Goal: Task Accomplishment & Management: Use online tool/utility

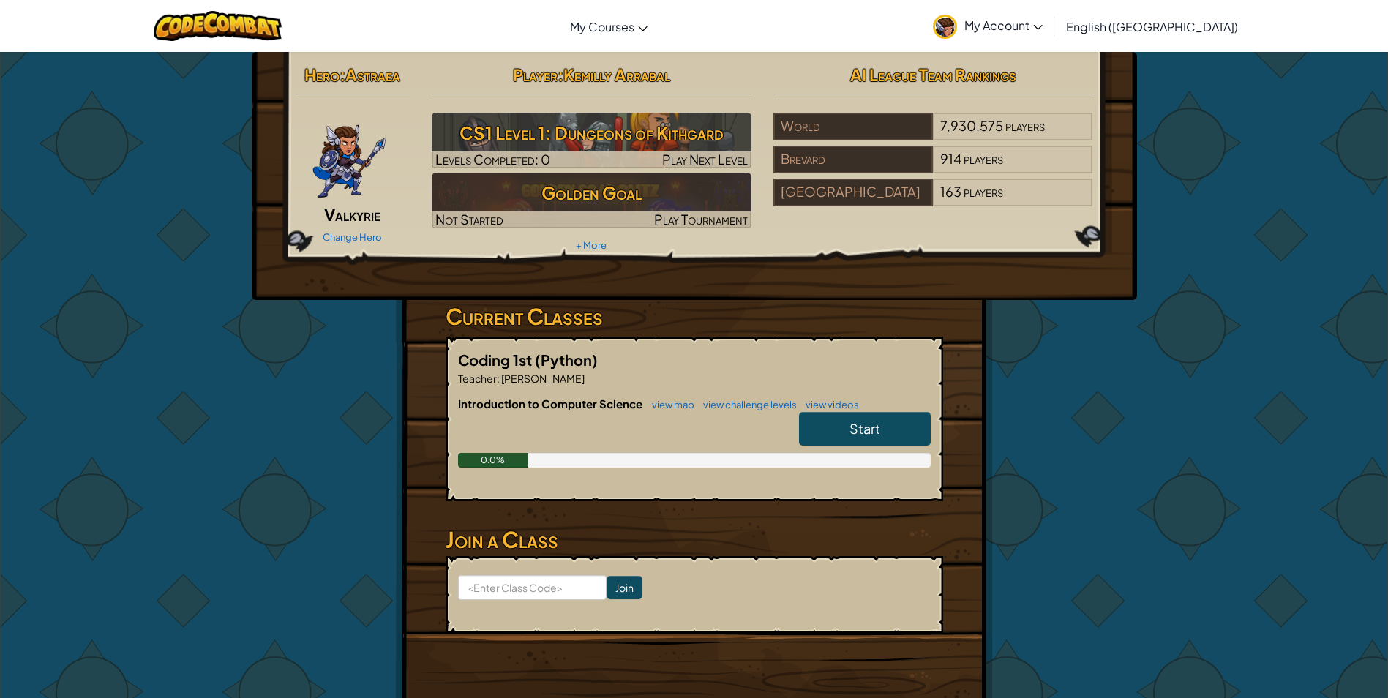
click at [871, 423] on span "Start" at bounding box center [864, 428] width 31 height 17
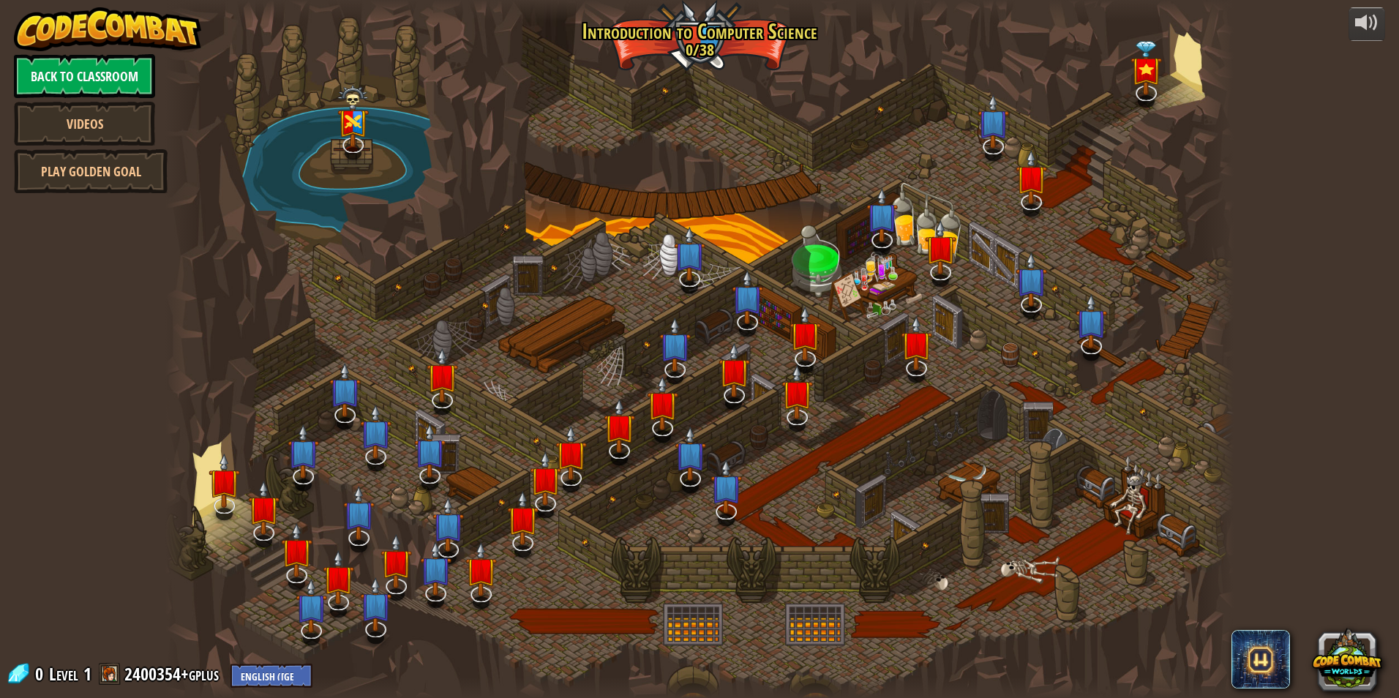
click at [124, 86] on link "Back to Classroom" at bounding box center [84, 76] width 141 height 44
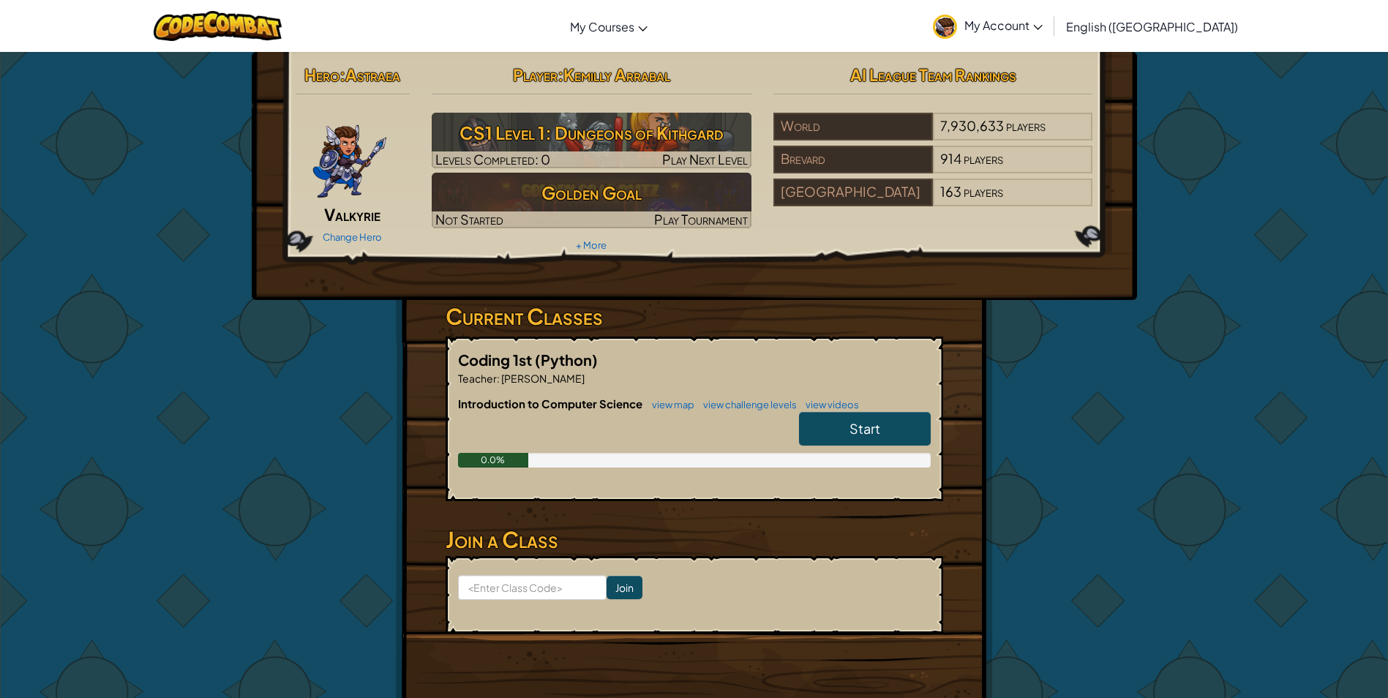
click at [849, 436] on span "Start" at bounding box center [864, 428] width 31 height 17
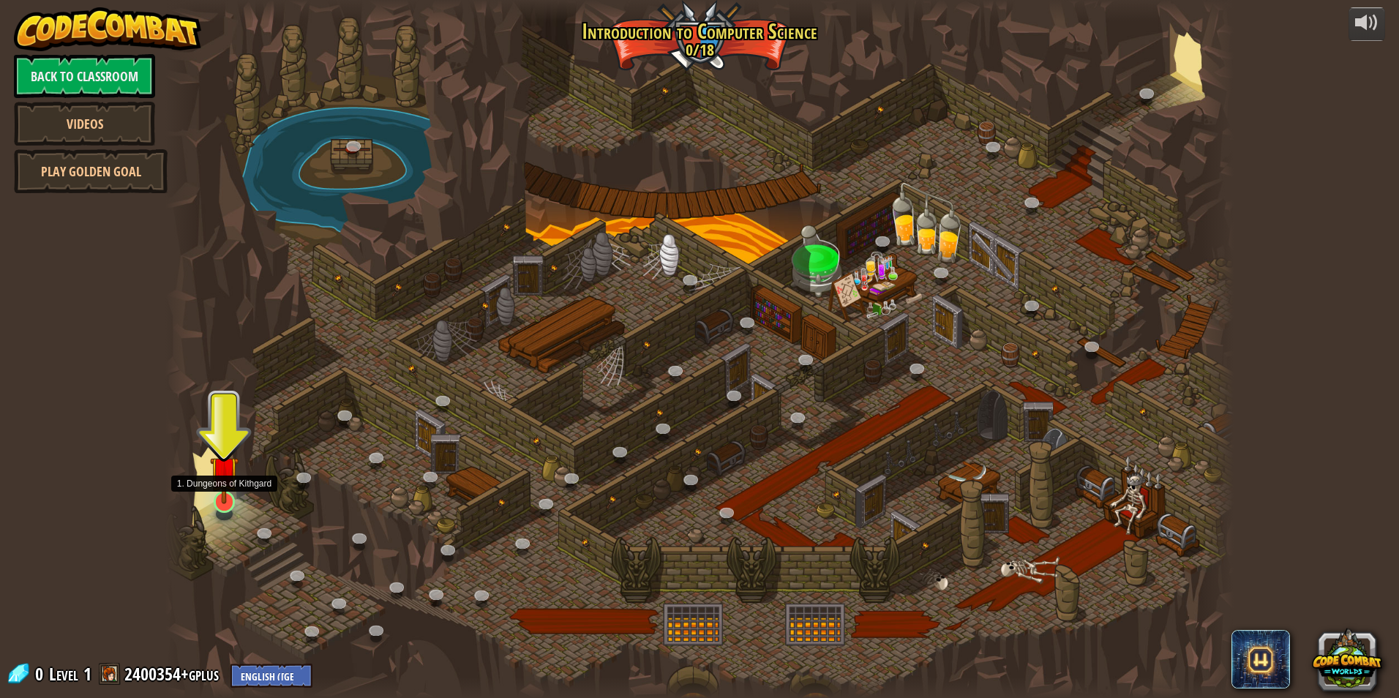
click at [228, 500] on img at bounding box center [224, 471] width 29 height 66
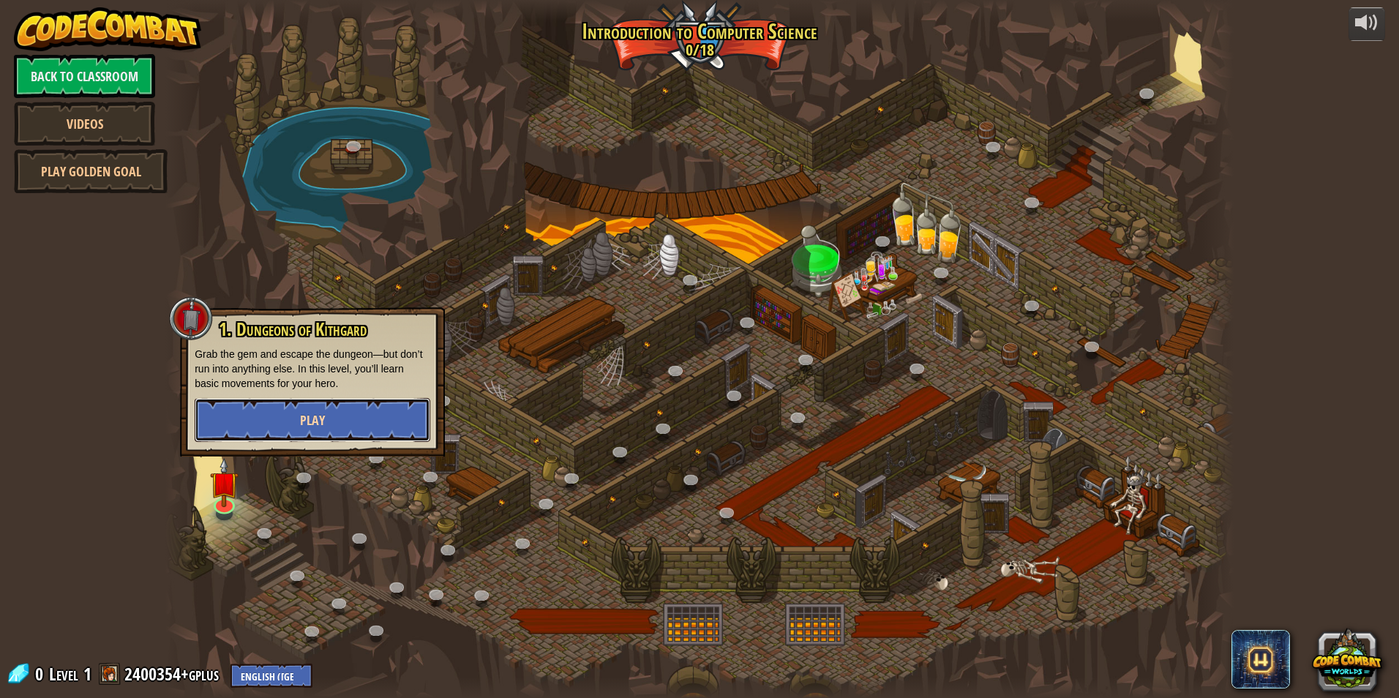
click at [349, 430] on button "Play" at bounding box center [313, 420] width 236 height 44
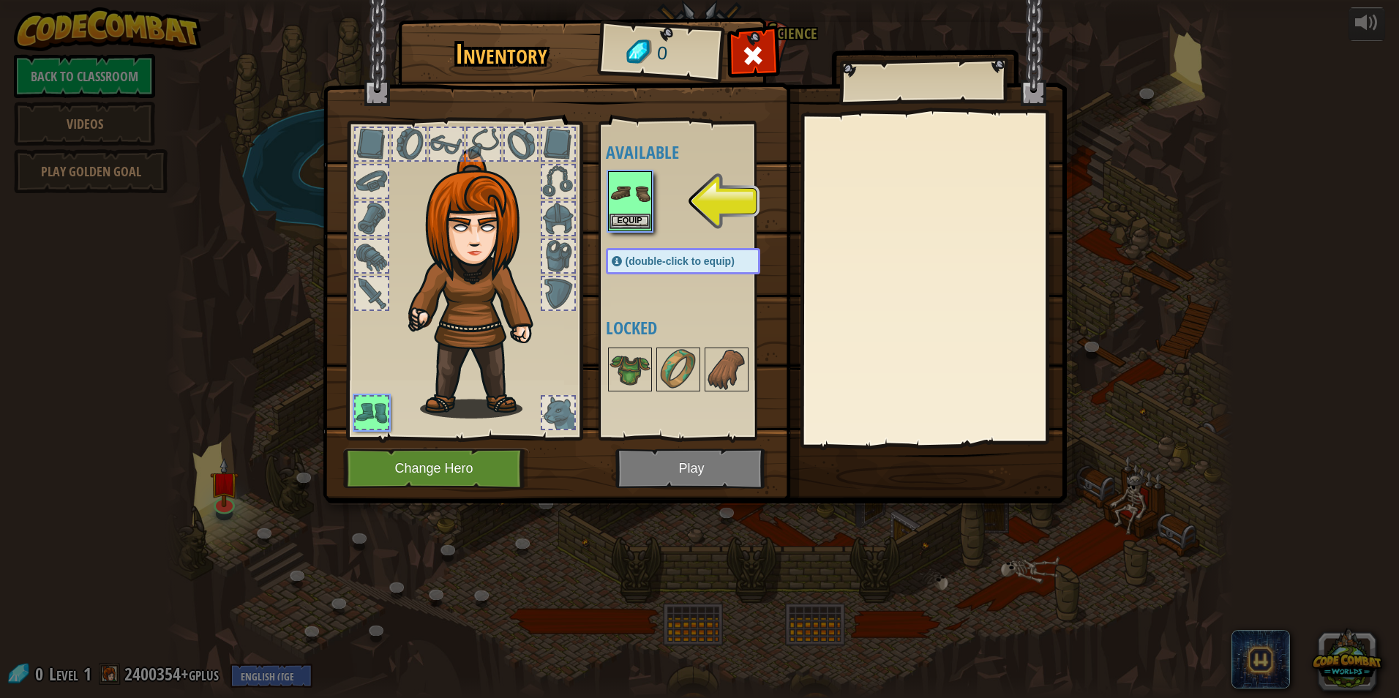
click at [641, 198] on div "Inventory 0 Available Equip (double-click to equip) Locked Equip Unequip Subscr…" at bounding box center [699, 349] width 1399 height 698
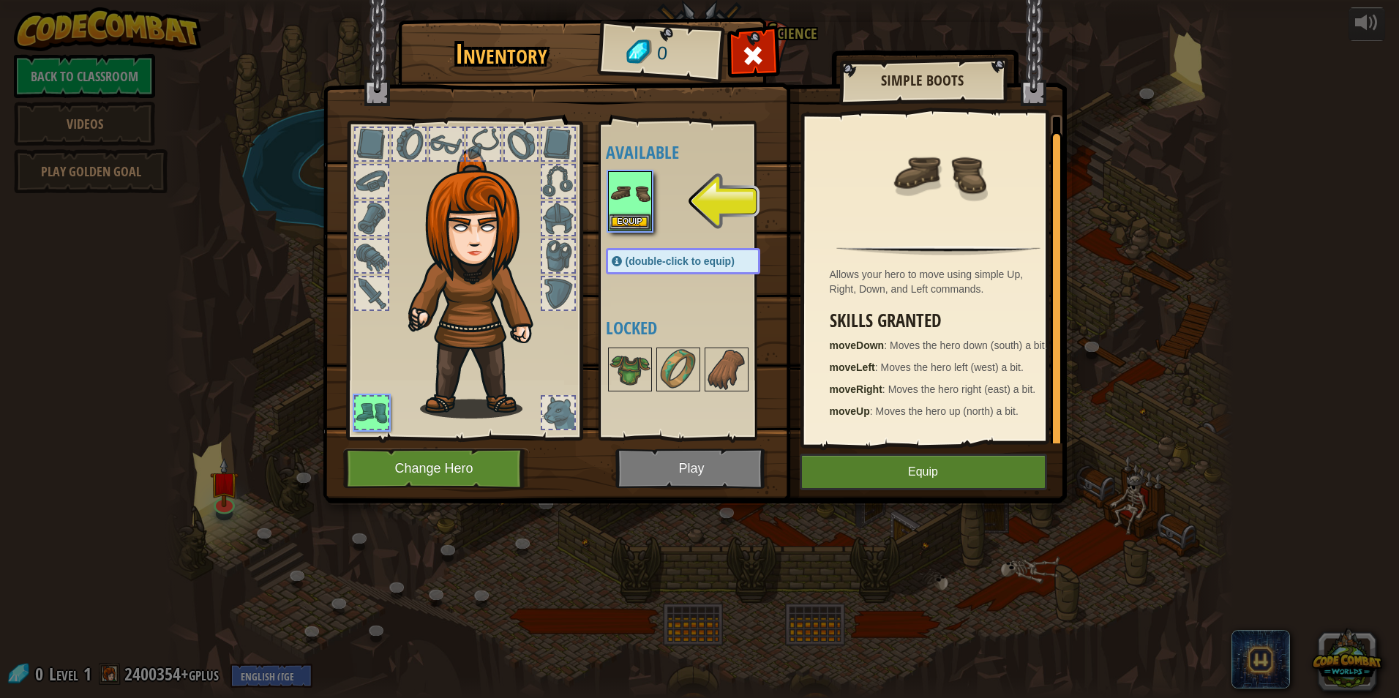
scroll to position [4, 0]
click at [670, 471] on img at bounding box center [695, 237] width 744 height 531
click at [490, 465] on button "Change Hero" at bounding box center [436, 468] width 186 height 40
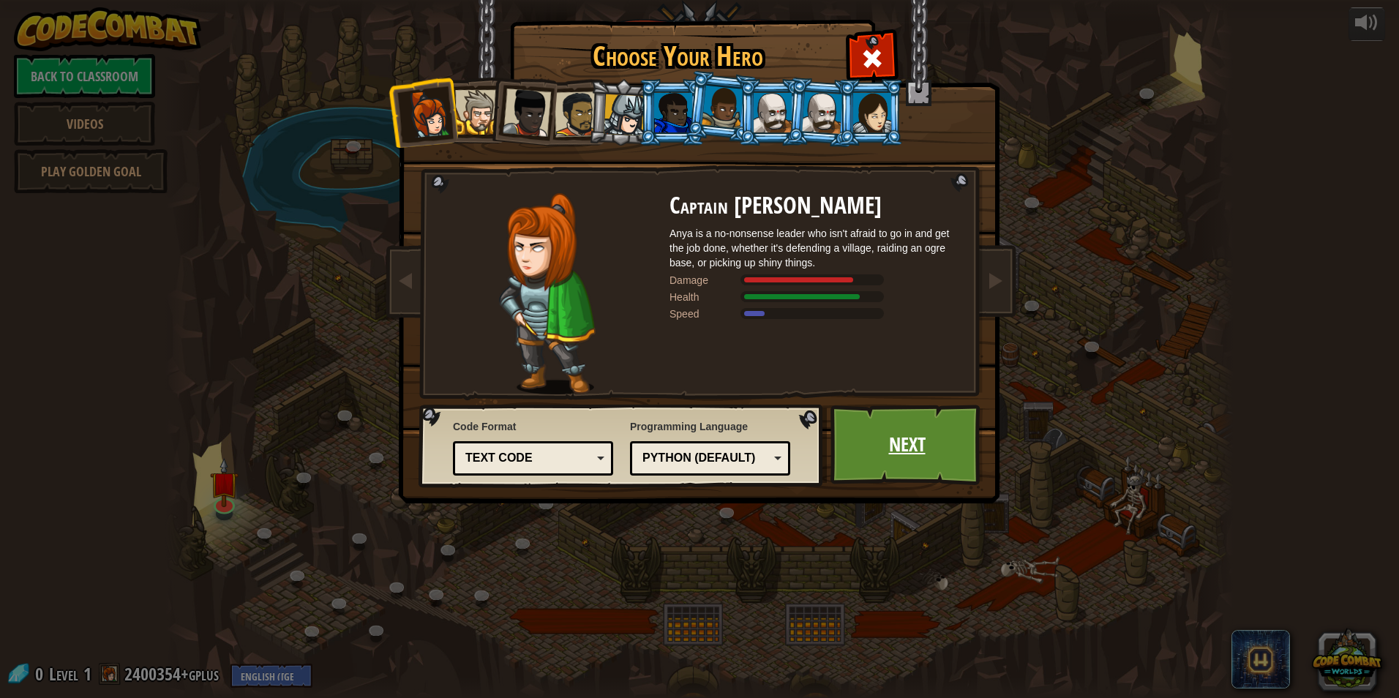
click at [888, 439] on link "Next" at bounding box center [906, 445] width 153 height 80
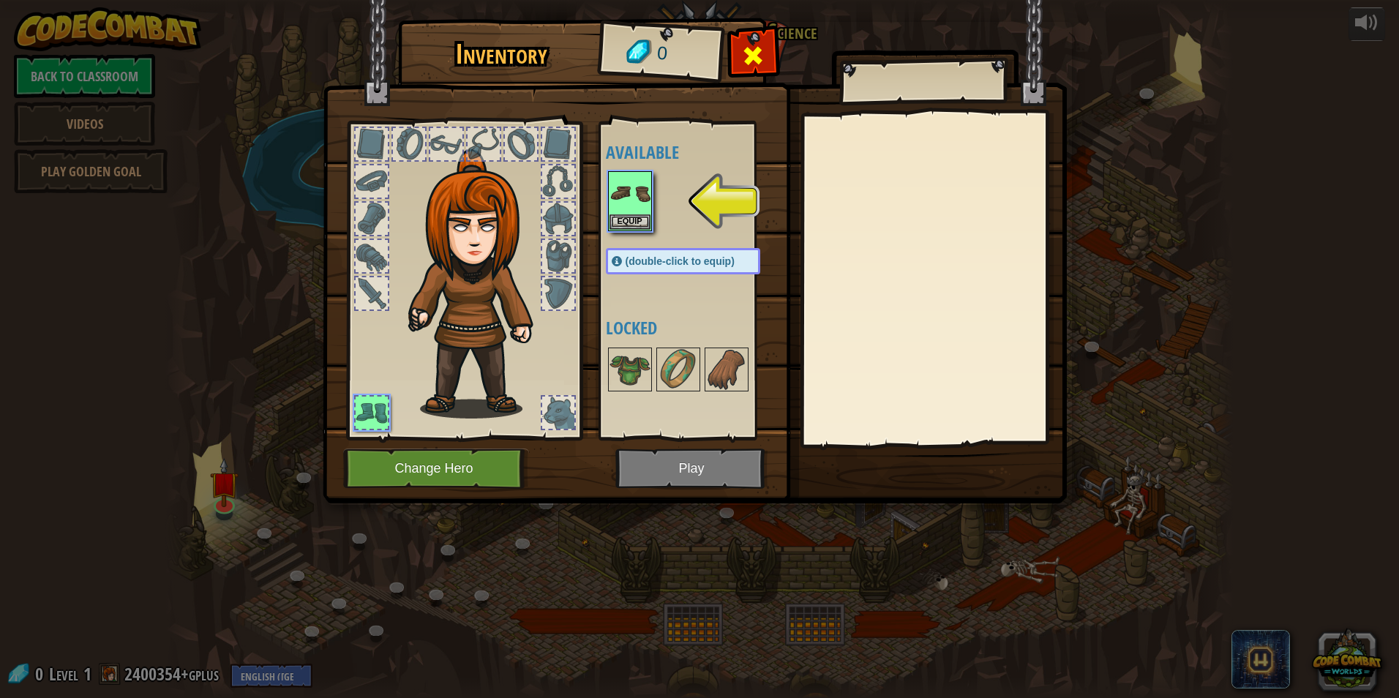
click at [762, 57] on span at bounding box center [752, 55] width 23 height 23
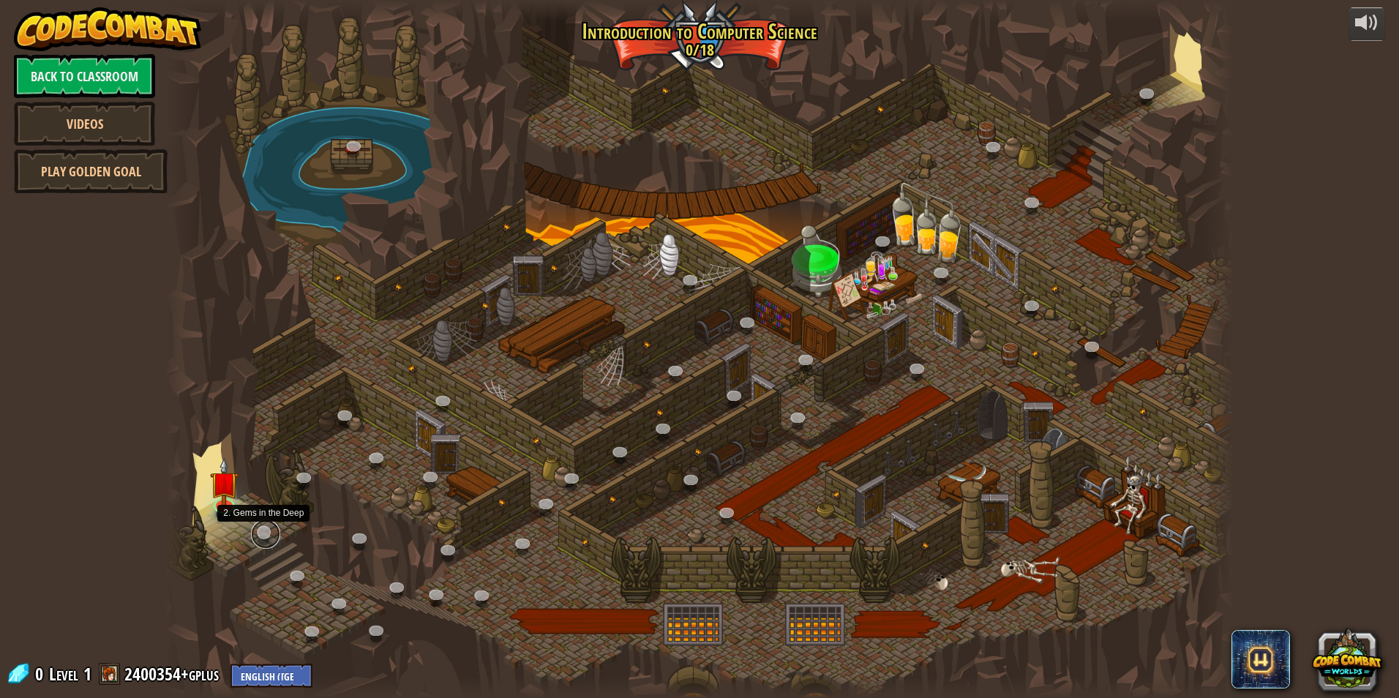
click at [261, 535] on link at bounding box center [265, 533] width 29 height 29
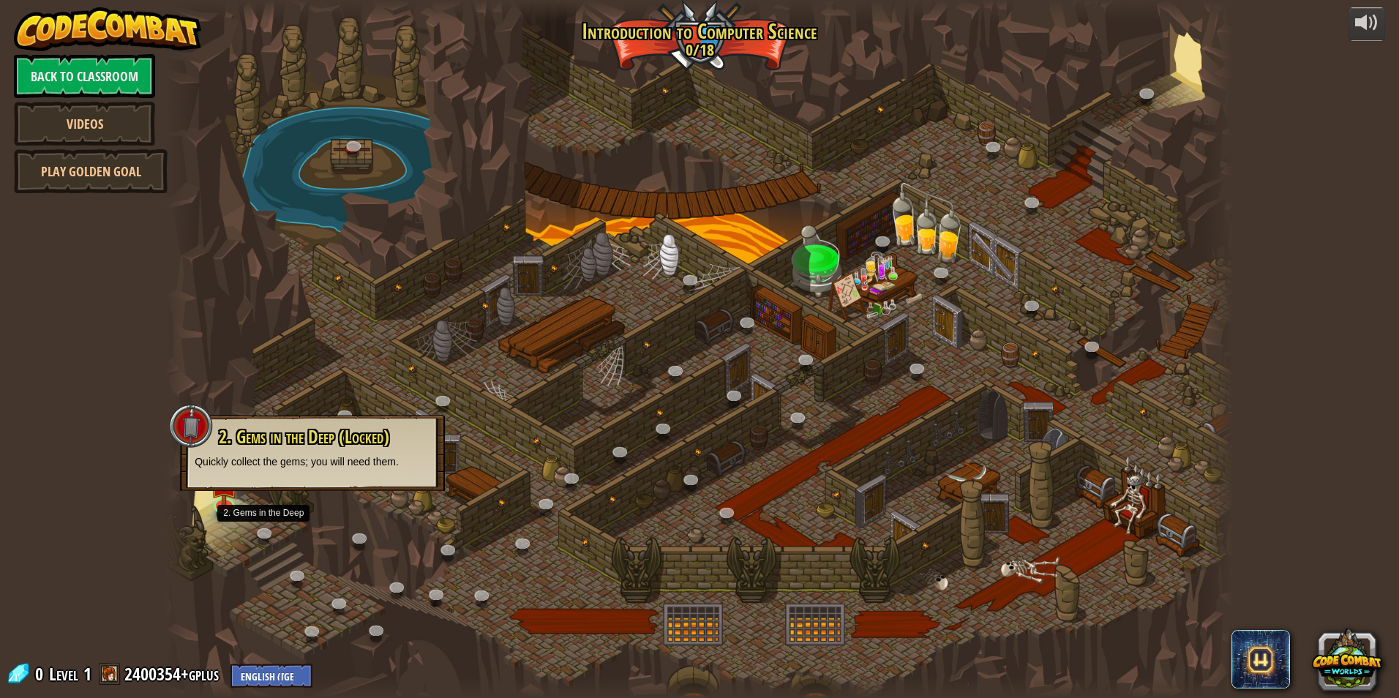
click at [331, 436] on span "2. Gems in the Deep (Locked)" at bounding box center [304, 436] width 170 height 25
click at [195, 438] on div at bounding box center [191, 426] width 44 height 44
click at [240, 510] on div at bounding box center [699, 349] width 1068 height 698
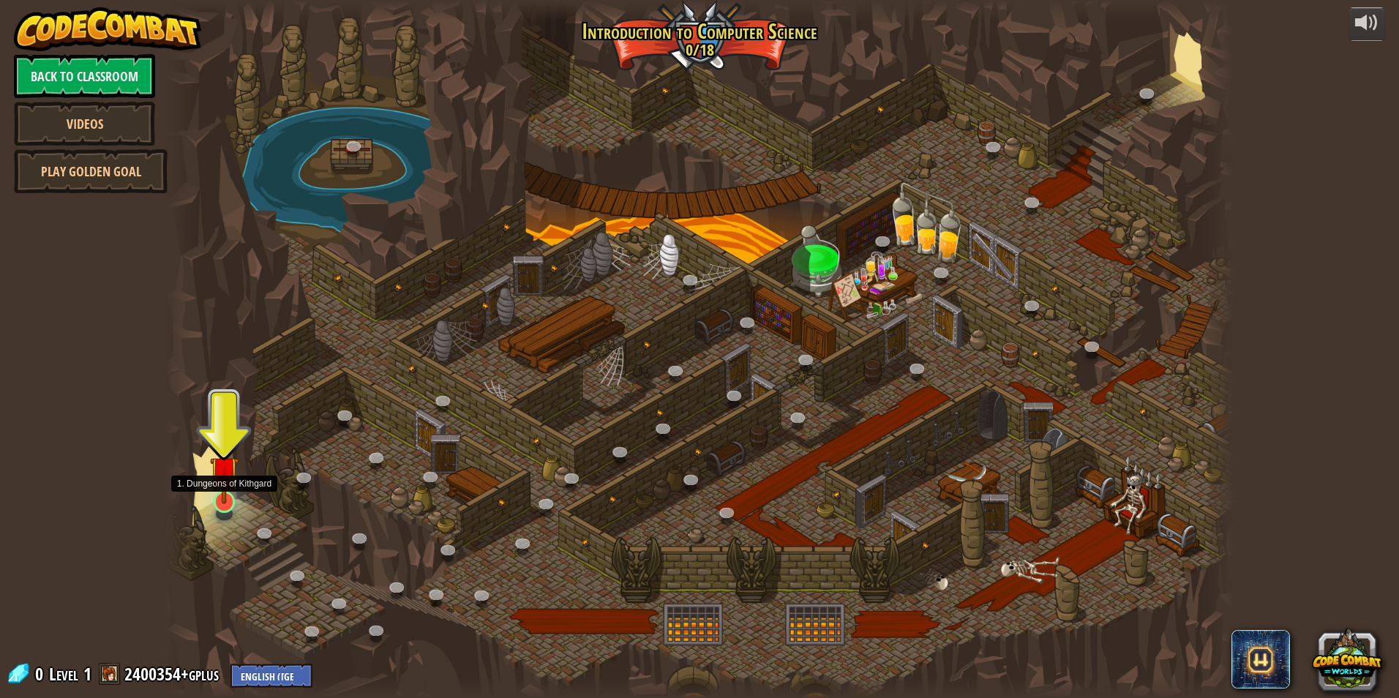
click at [218, 480] on img at bounding box center [224, 471] width 29 height 66
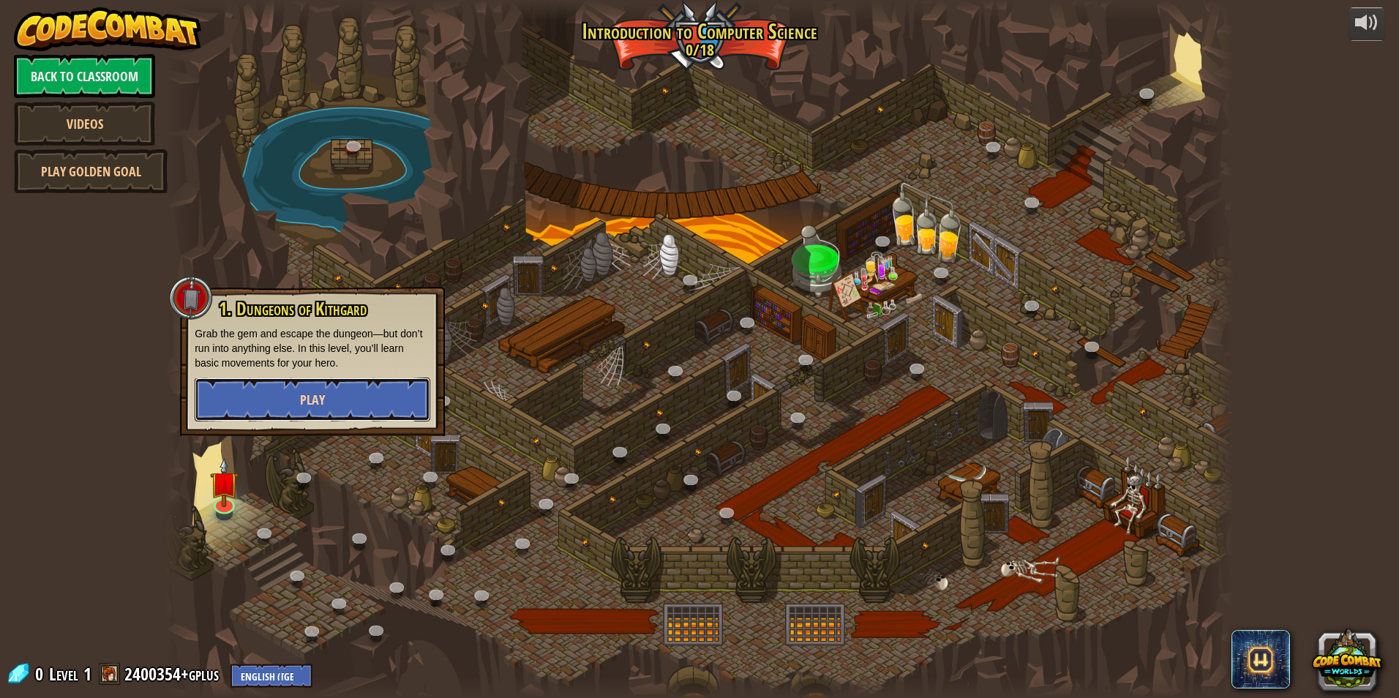
click at [319, 402] on span "Play" at bounding box center [312, 400] width 25 height 18
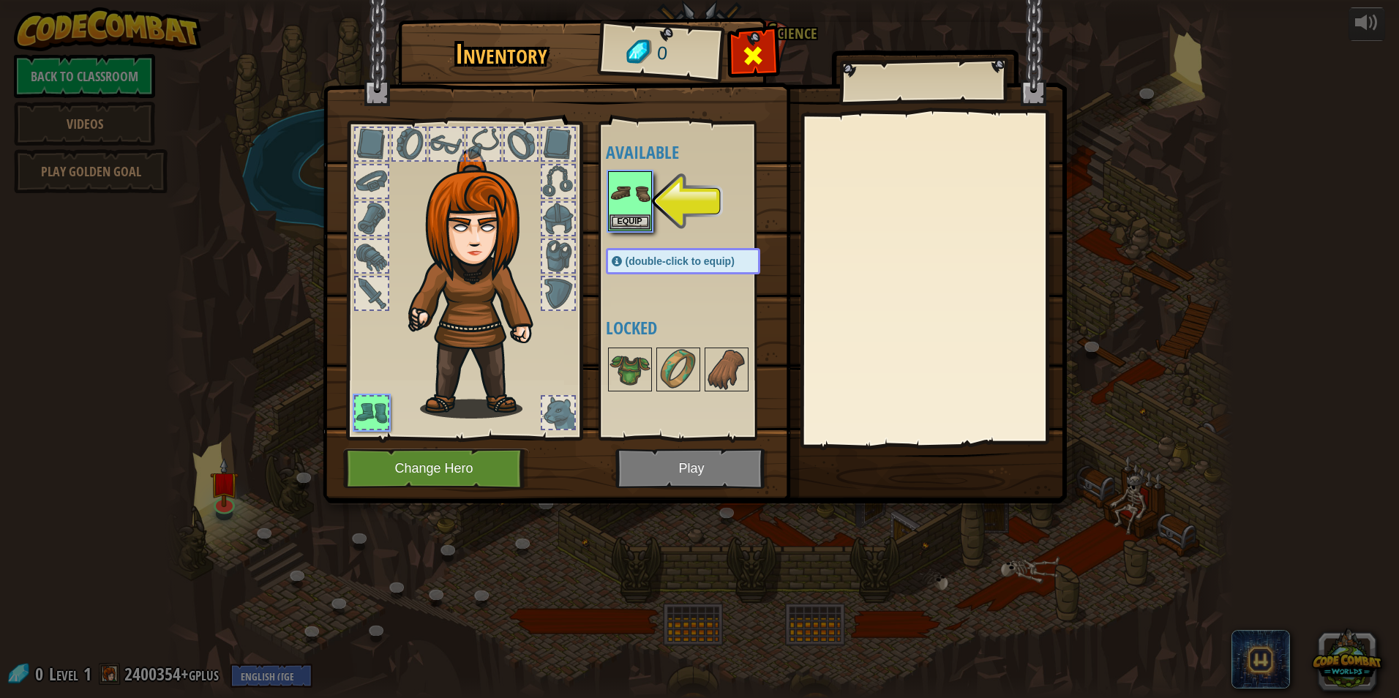
click at [757, 60] on span at bounding box center [752, 55] width 23 height 23
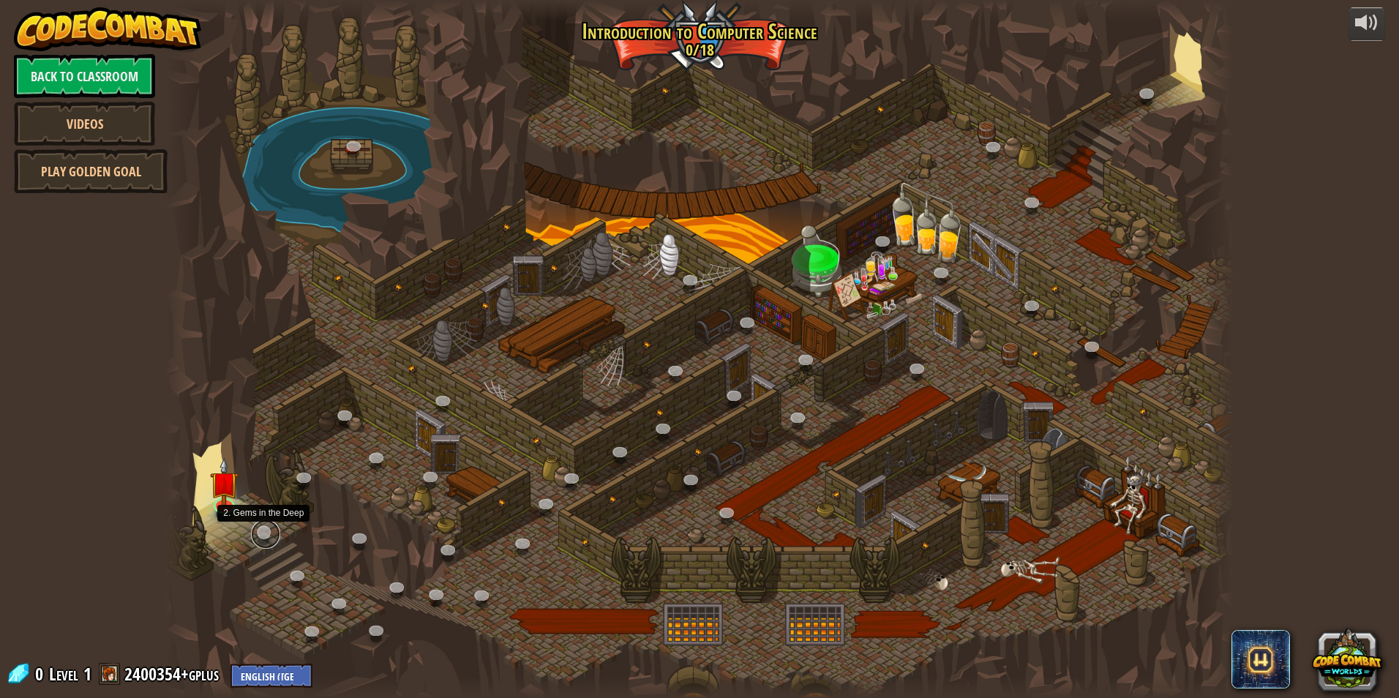
click at [271, 529] on link at bounding box center [265, 533] width 29 height 29
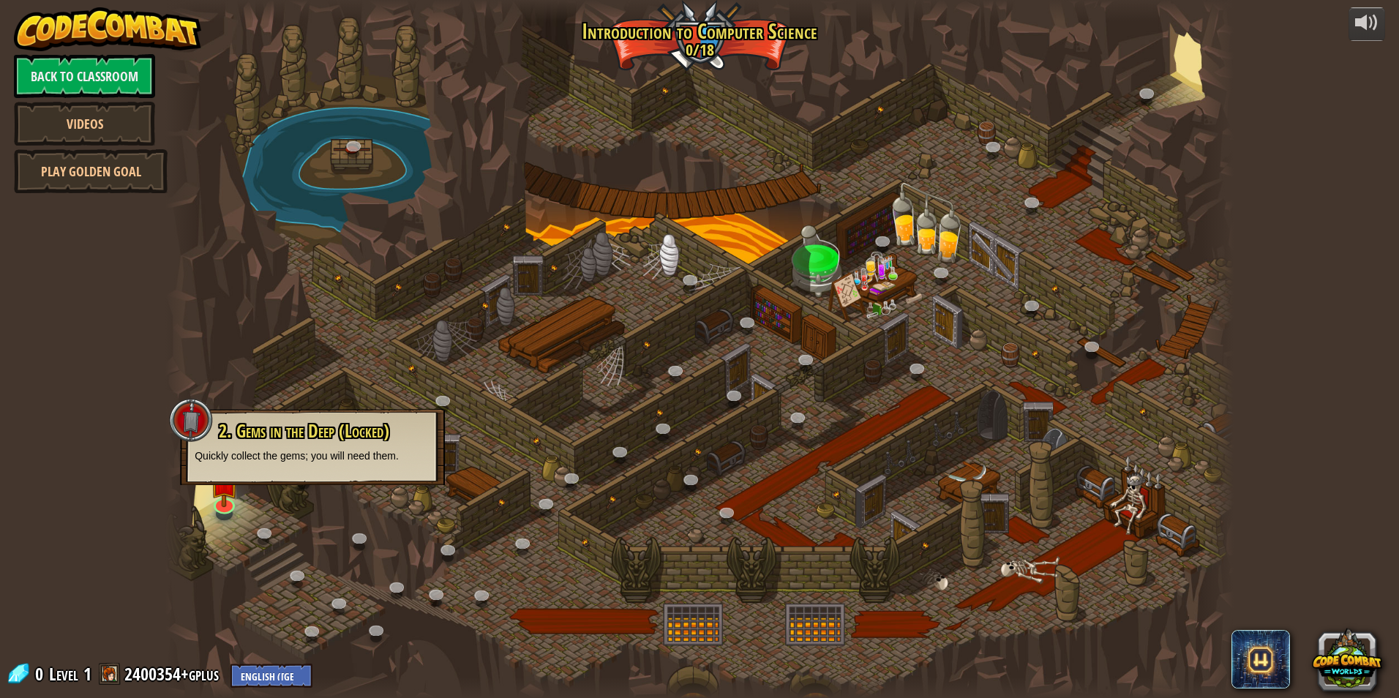
click at [262, 514] on div at bounding box center [699, 349] width 1068 height 698
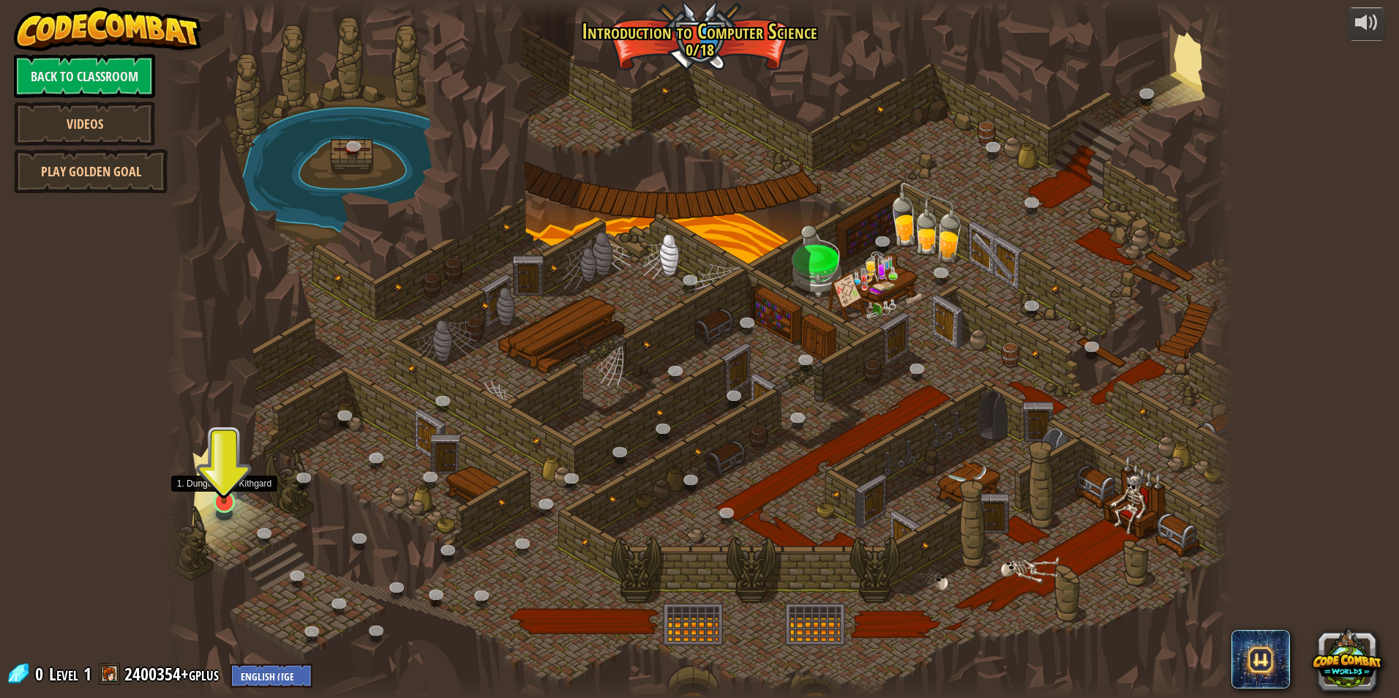
click at [222, 490] on img at bounding box center [224, 471] width 29 height 66
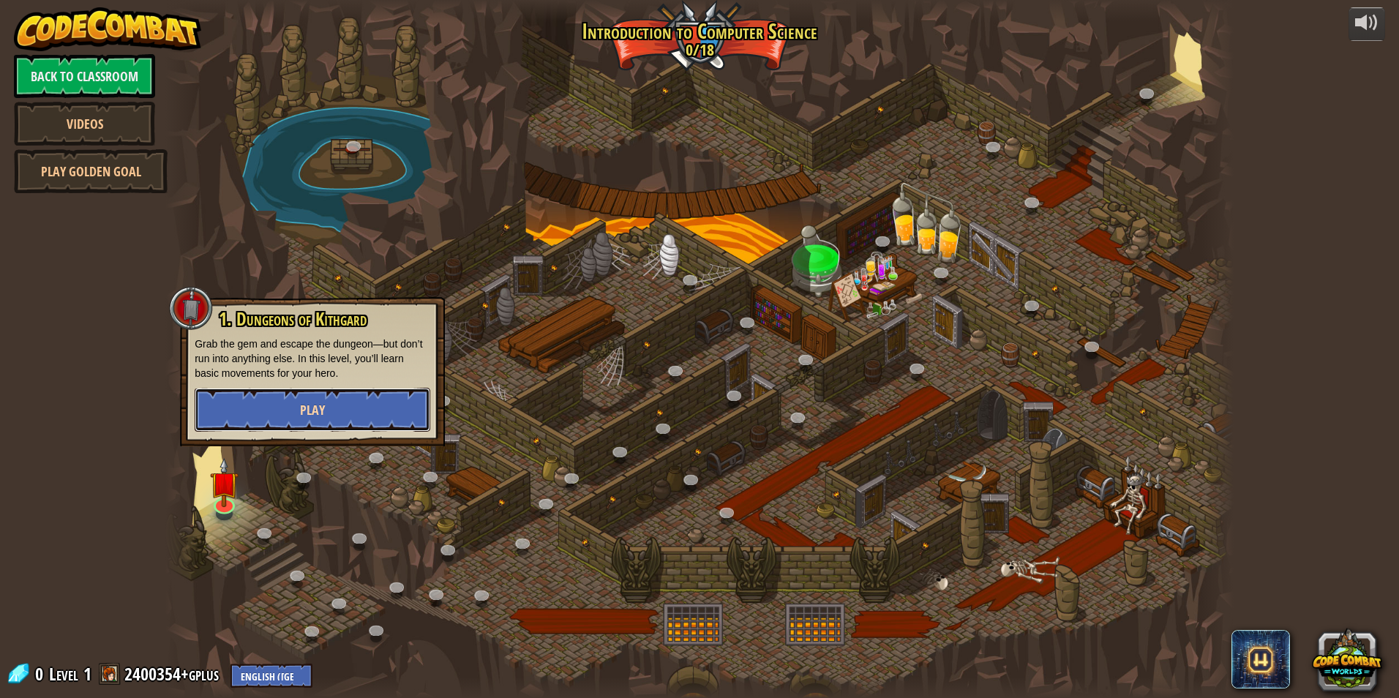
click at [323, 415] on span "Play" at bounding box center [312, 410] width 25 height 18
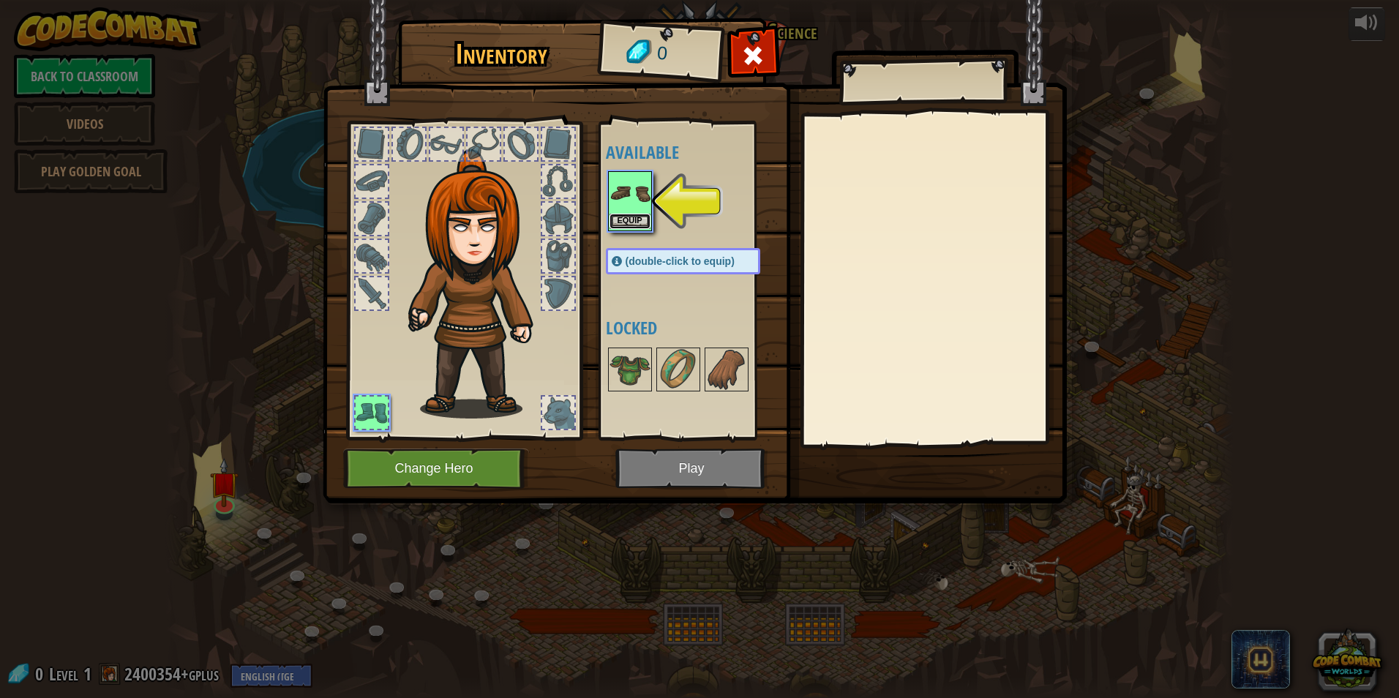
click at [636, 224] on button "Equip" at bounding box center [629, 221] width 41 height 15
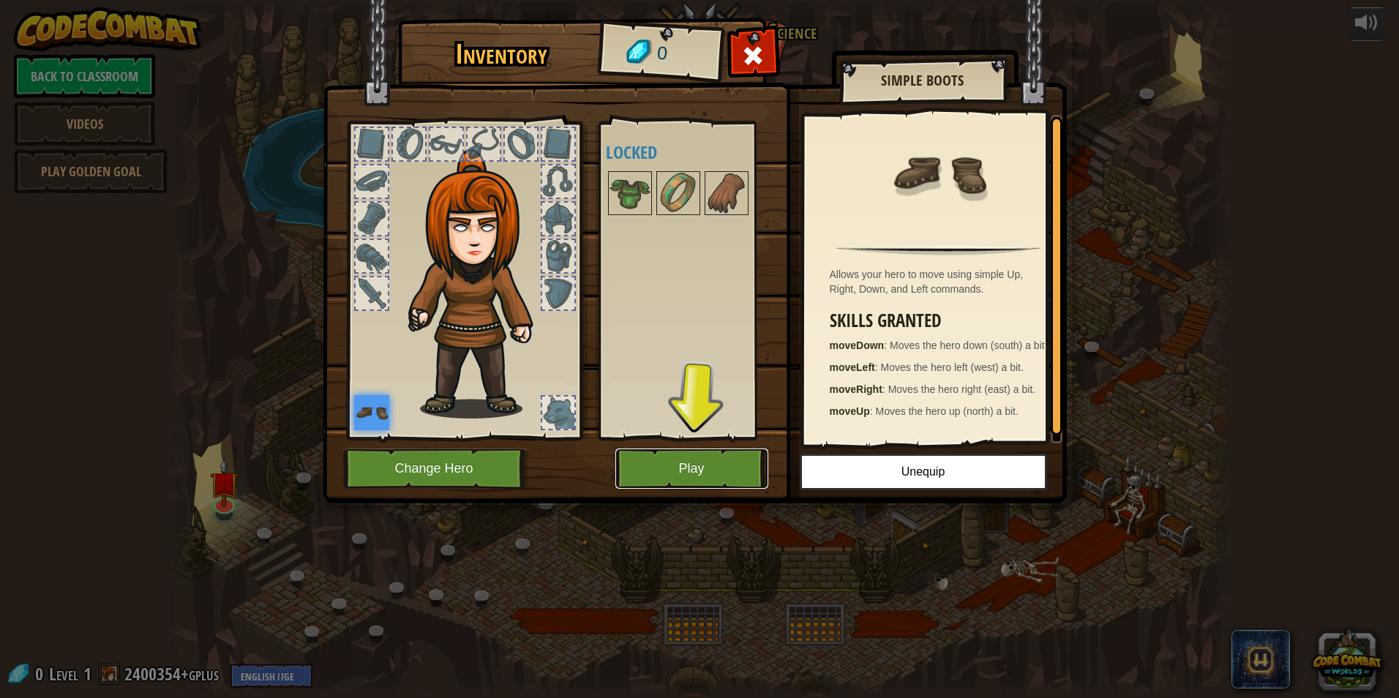
click at [696, 475] on button "Play" at bounding box center [691, 468] width 153 height 40
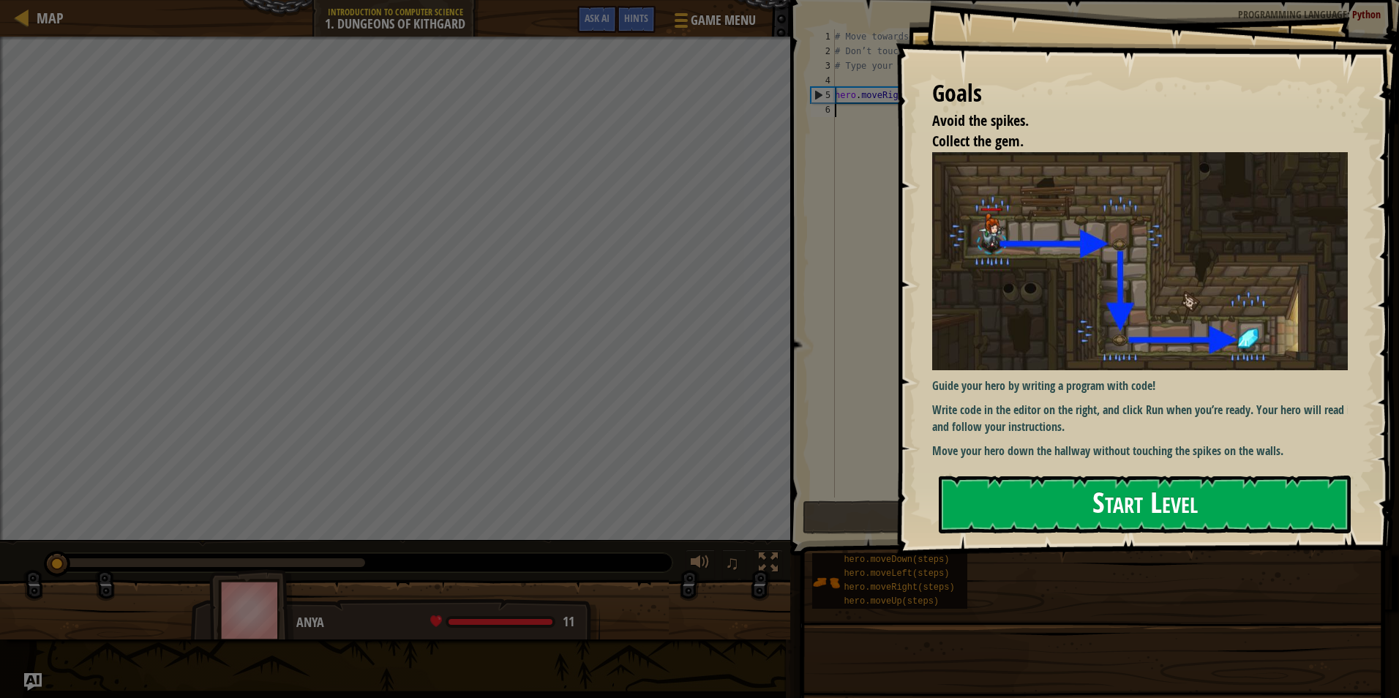
click at [1068, 516] on button "Start Level" at bounding box center [1145, 505] width 412 height 58
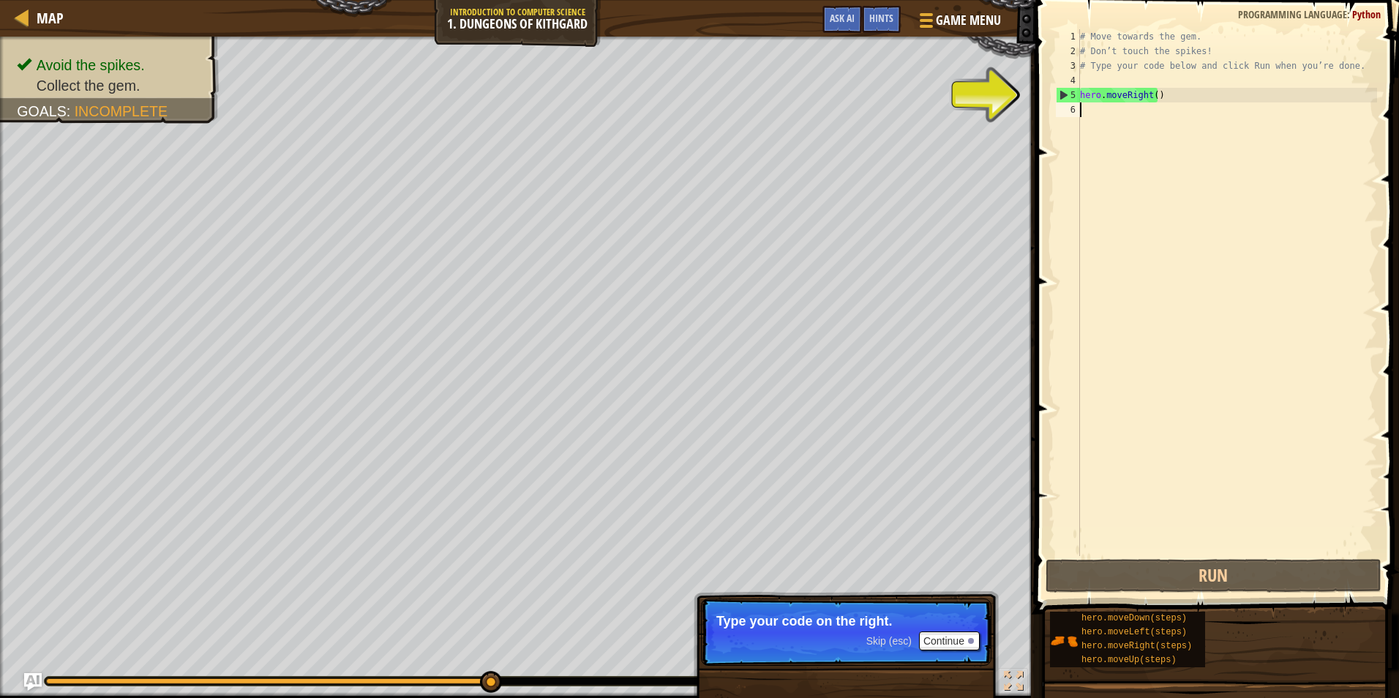
click at [1104, 103] on div "# Move towards the gem. # Don’t touch the spikes! # Type your code below and cl…" at bounding box center [1227, 307] width 300 height 556
click at [1071, 94] on div "5" at bounding box center [1067, 95] width 23 height 15
click at [1059, 90] on div "5" at bounding box center [1067, 95] width 23 height 15
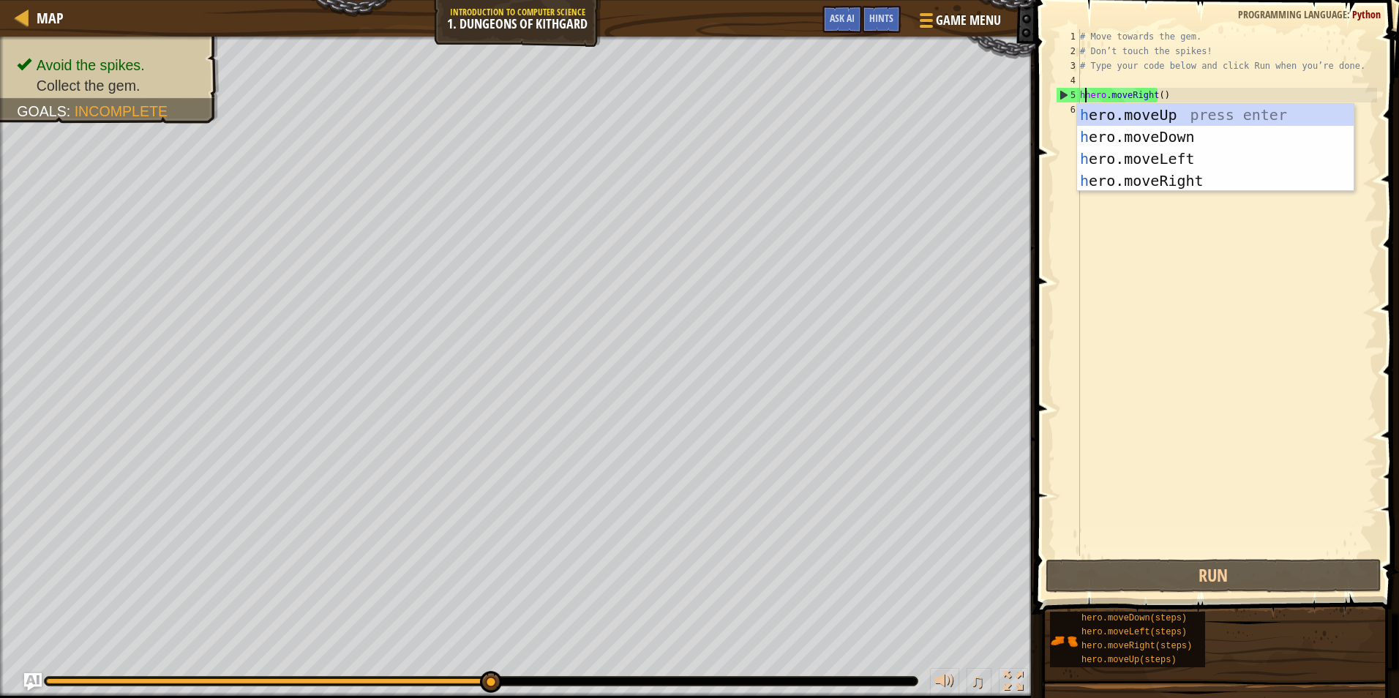
scroll to position [7, 0]
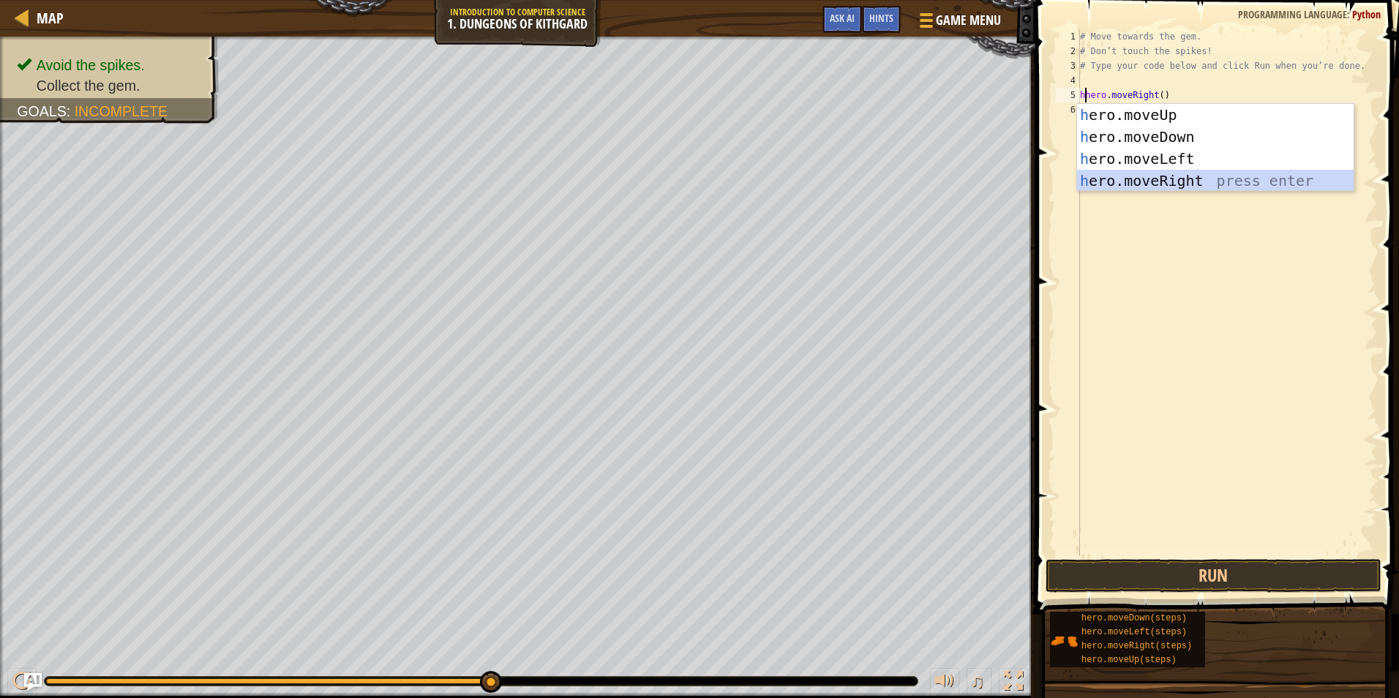
click at [1168, 173] on div "h ero.moveUp press enter h ero.moveDown press enter h ero.moveLeft press enter …" at bounding box center [1215, 170] width 277 height 132
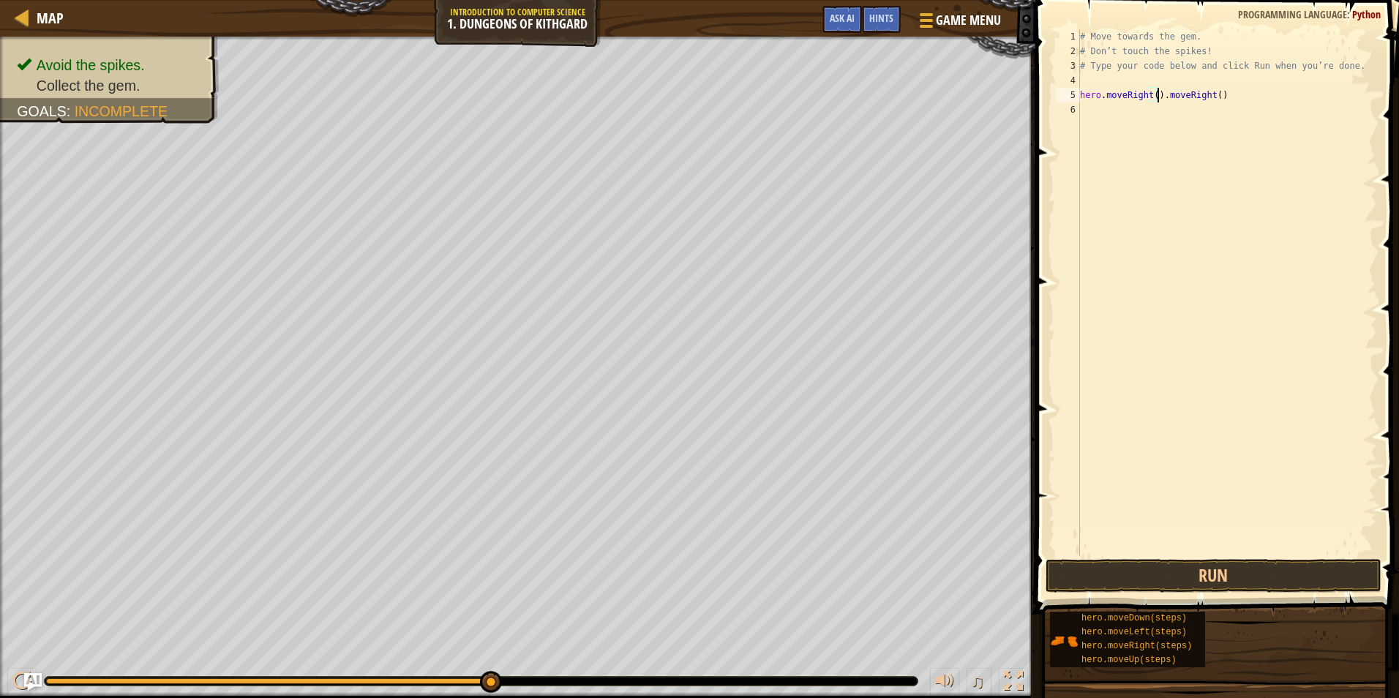
scroll to position [7, 7]
drag, startPoint x: 1236, startPoint y: 94, endPoint x: 1234, endPoint y: 111, distance: 16.9
click at [1235, 94] on div "# Move towards the gem. # Don’t touch the spikes! # Type your code below and cl…" at bounding box center [1227, 307] width 300 height 556
click at [1280, 565] on button "Run" at bounding box center [1214, 576] width 336 height 34
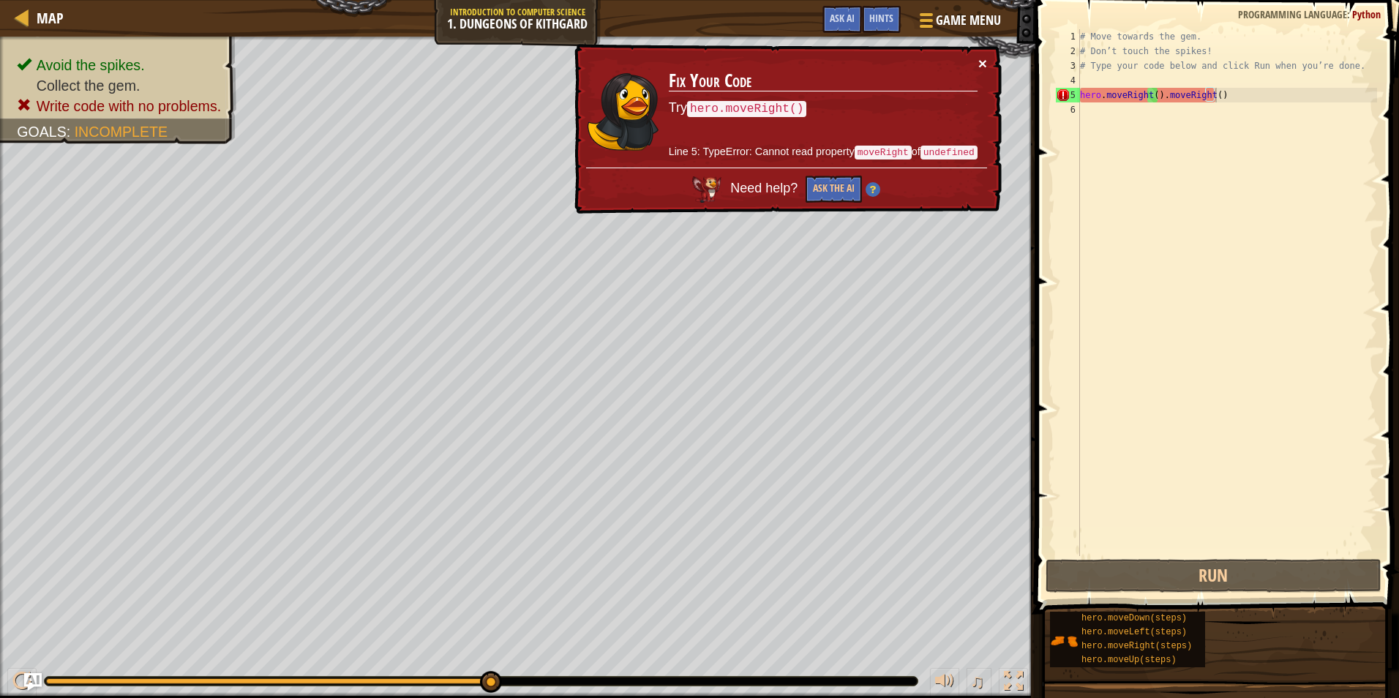
click at [980, 60] on button "×" at bounding box center [982, 63] width 9 height 15
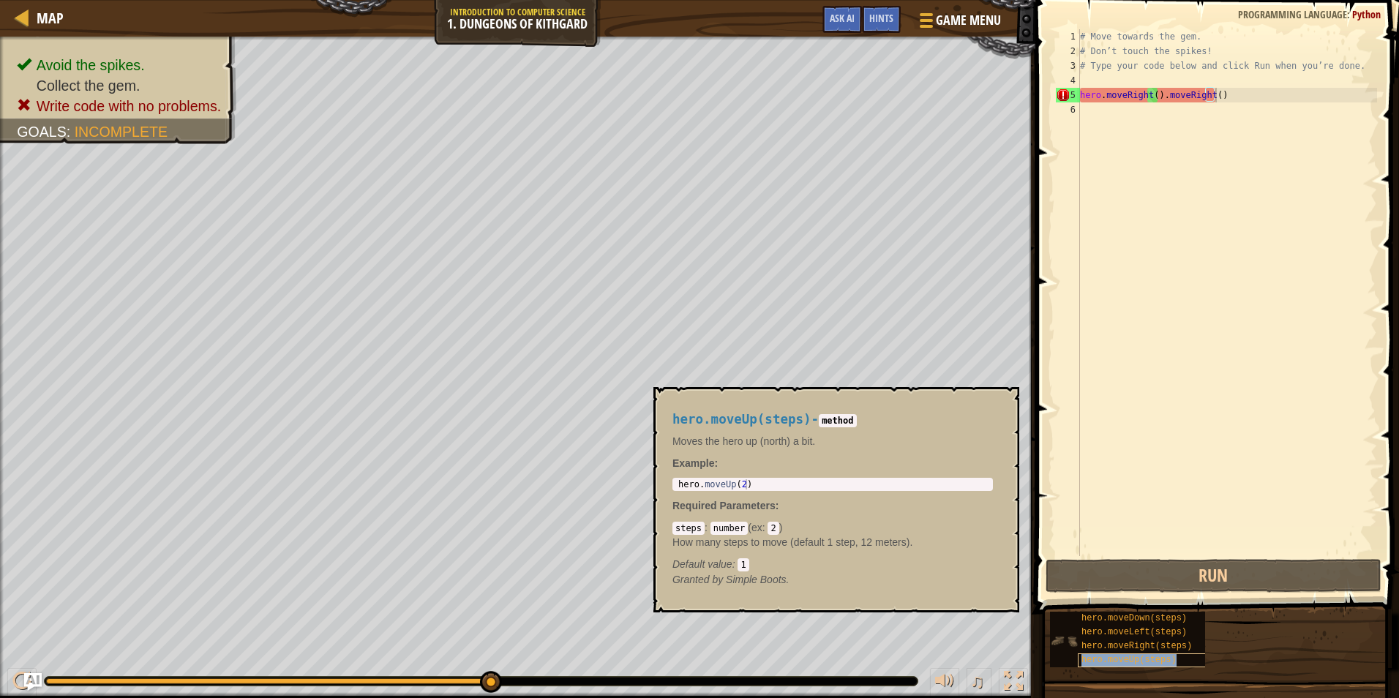
click at [1125, 659] on span "hero.moveUp(steps)" at bounding box center [1128, 660] width 95 height 10
click at [1128, 643] on span "hero.moveRight(steps)" at bounding box center [1136, 646] width 110 height 10
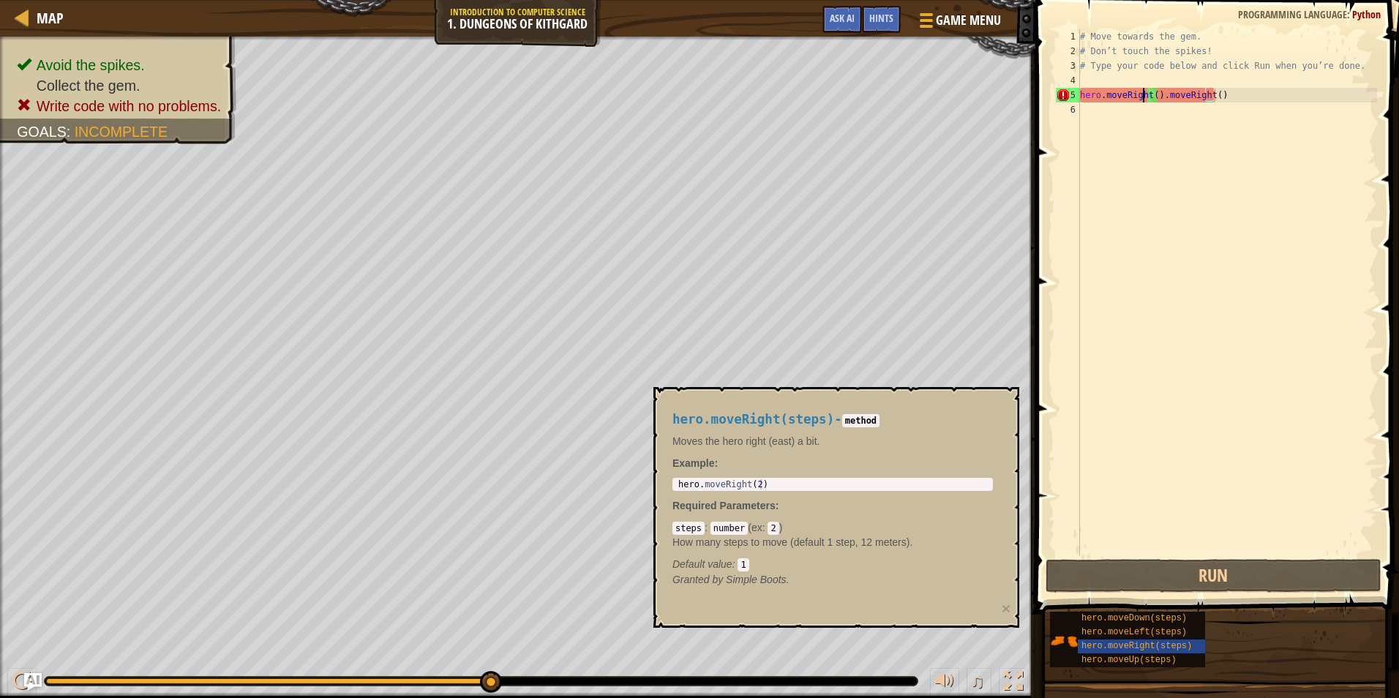
click at [1145, 96] on div "# Move towards the gem. # Don’t touch the spikes! # Type your code below and cl…" at bounding box center [1227, 307] width 300 height 556
click at [1152, 97] on div "# Move towards the gem. # Don’t touch the spikes! # Type your code below and cl…" at bounding box center [1227, 307] width 300 height 556
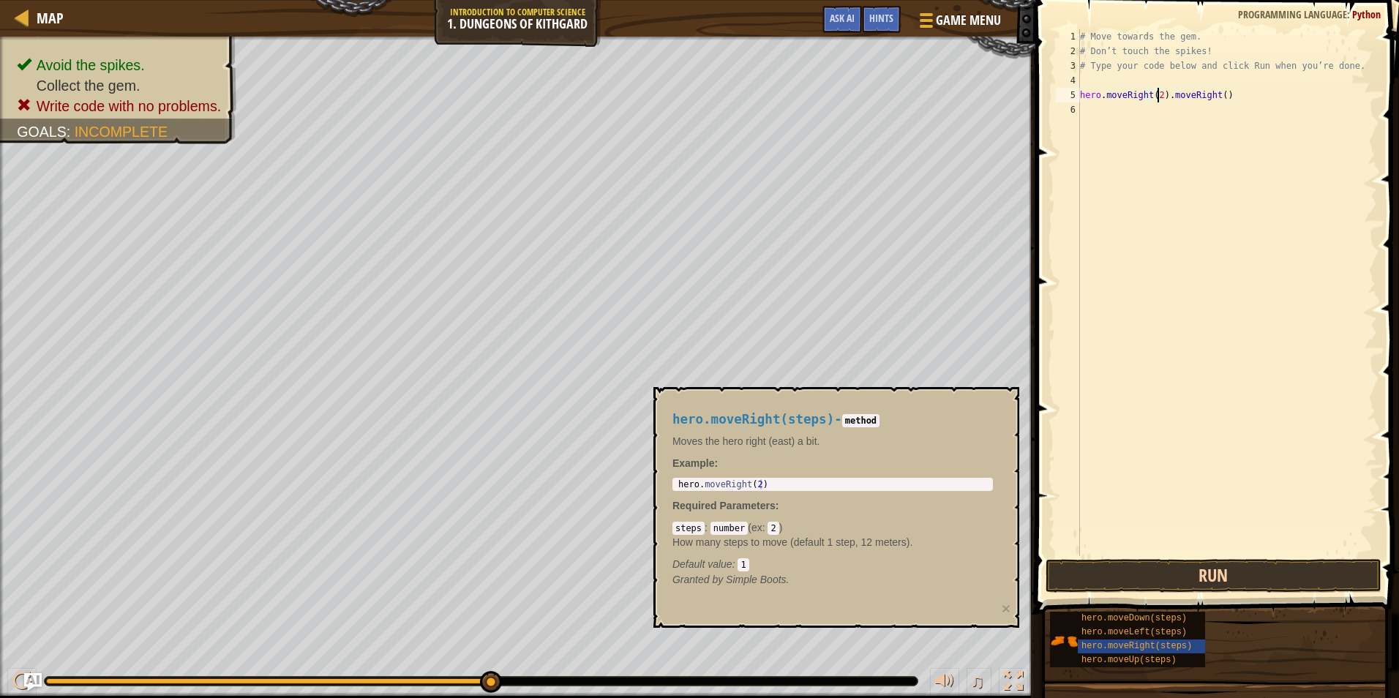
type textarea "hero.moveRight(2).moveRight()"
click at [1095, 574] on button "Run" at bounding box center [1214, 576] width 336 height 34
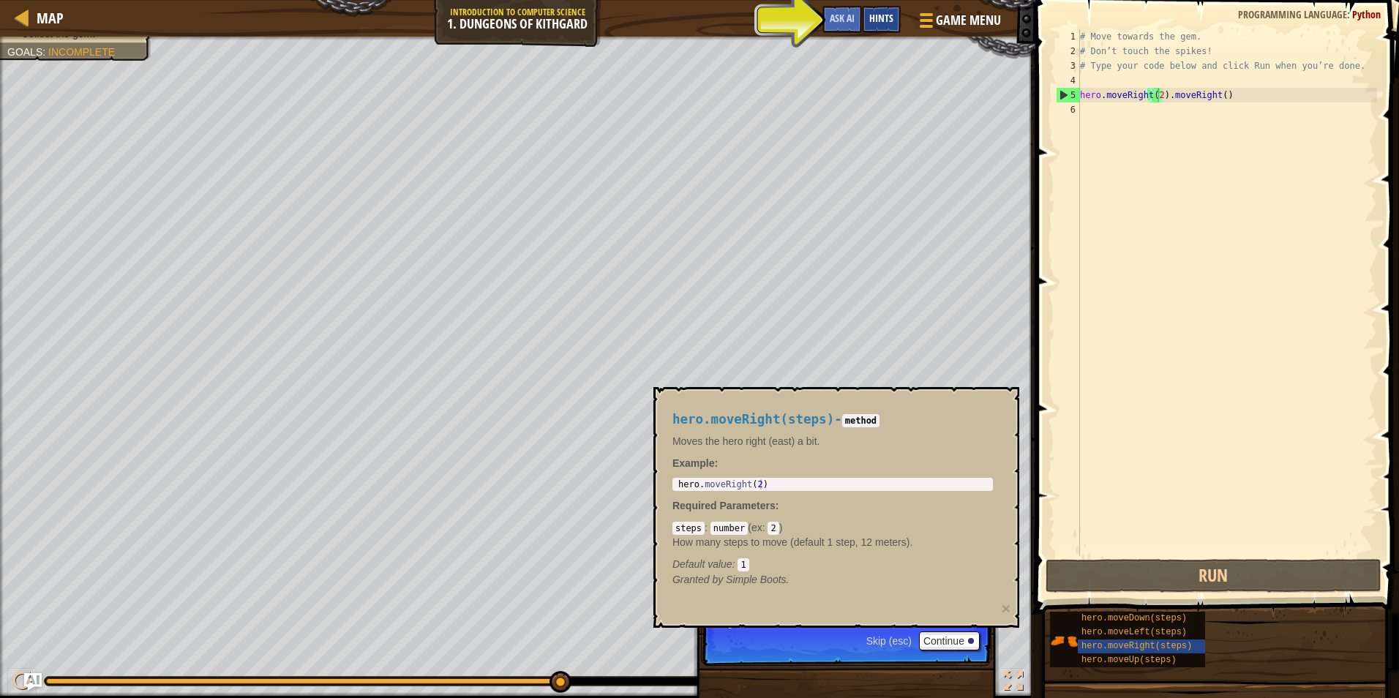
click at [874, 18] on span "Hints" at bounding box center [881, 18] width 24 height 14
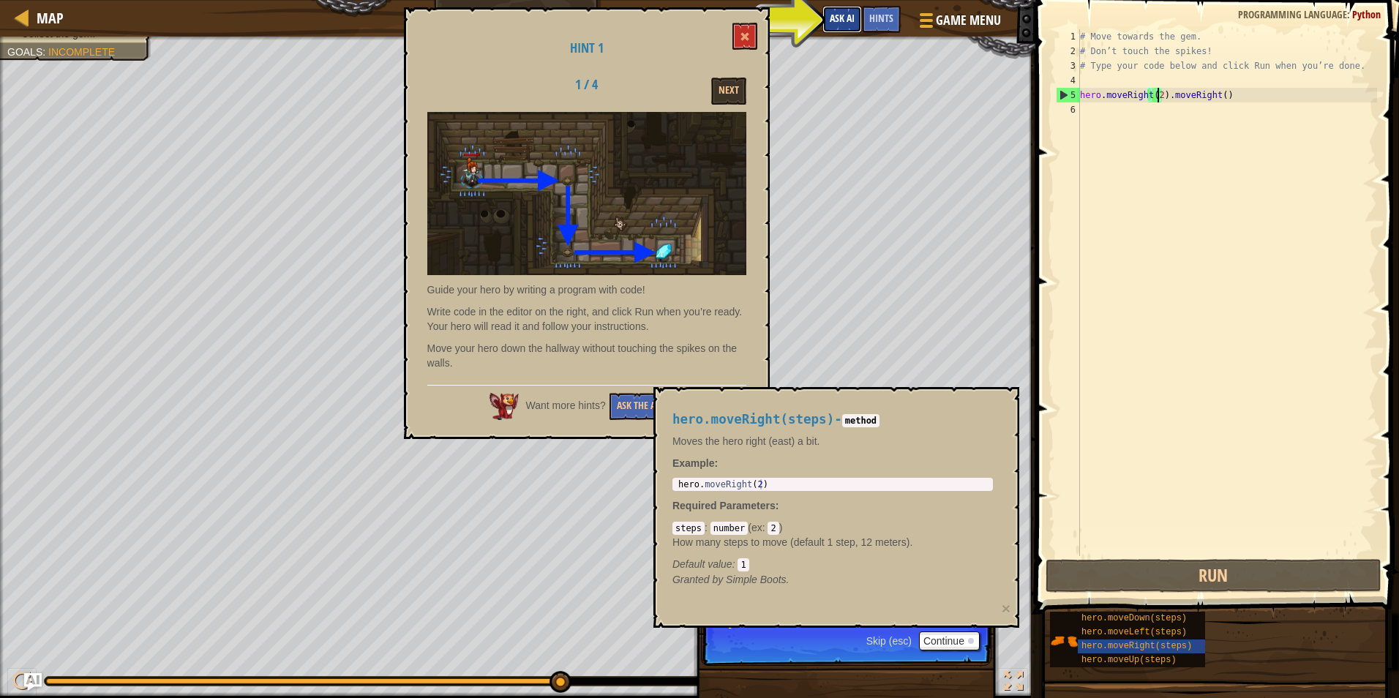
click at [845, 26] on button "Ask AI" at bounding box center [842, 19] width 40 height 27
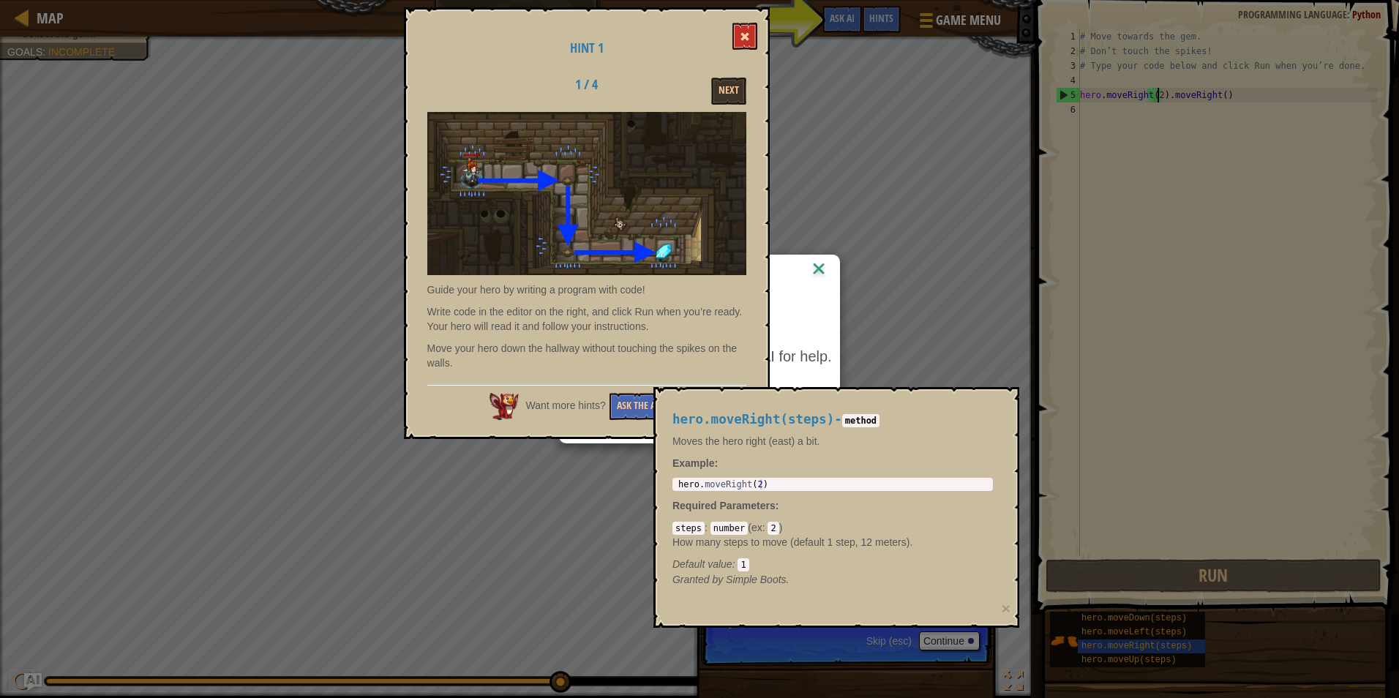
click at [746, 40] on span at bounding box center [745, 36] width 10 height 10
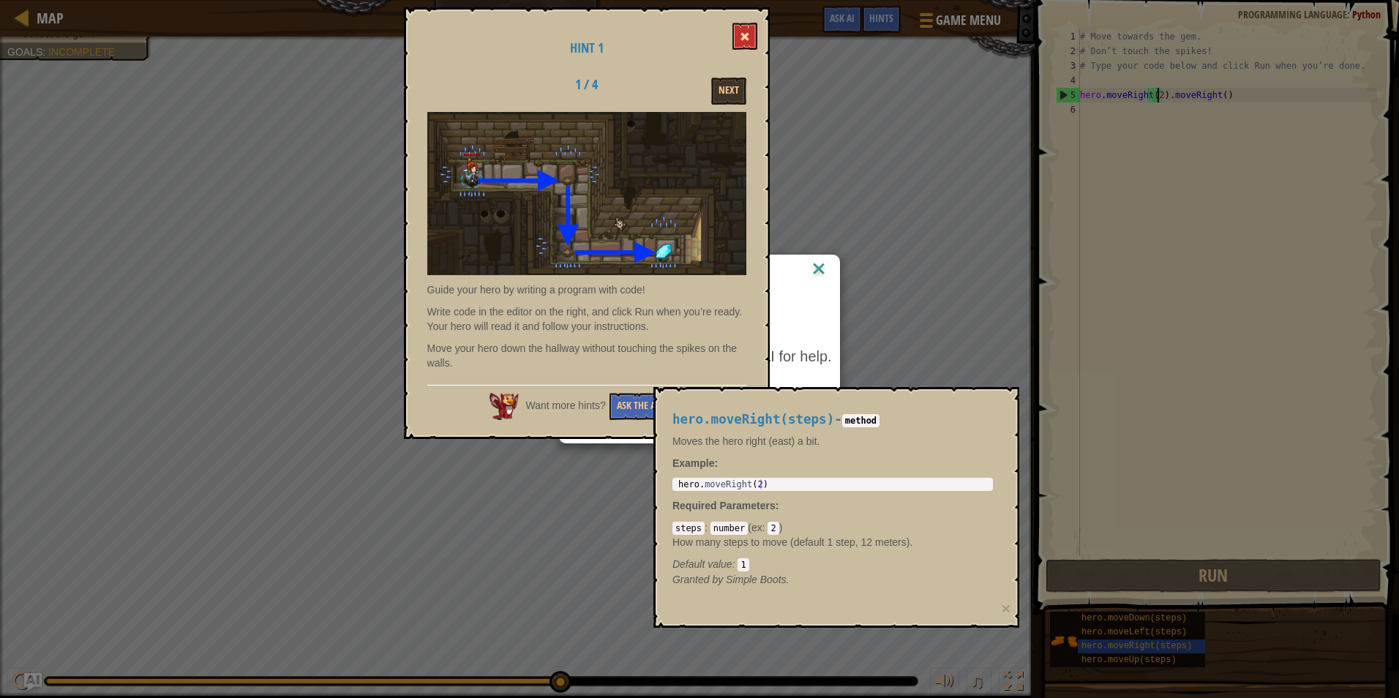
click at [746, 37] on span at bounding box center [745, 36] width 10 height 10
drag, startPoint x: 739, startPoint y: 17, endPoint x: 737, endPoint y: 27, distance: 10.5
click at [737, 27] on div "Hint 1 1 / 4 Next Guide your hero by writing a program with code! Write code in…" at bounding box center [587, 223] width 366 height 432
click at [735, 36] on button at bounding box center [744, 36] width 25 height 27
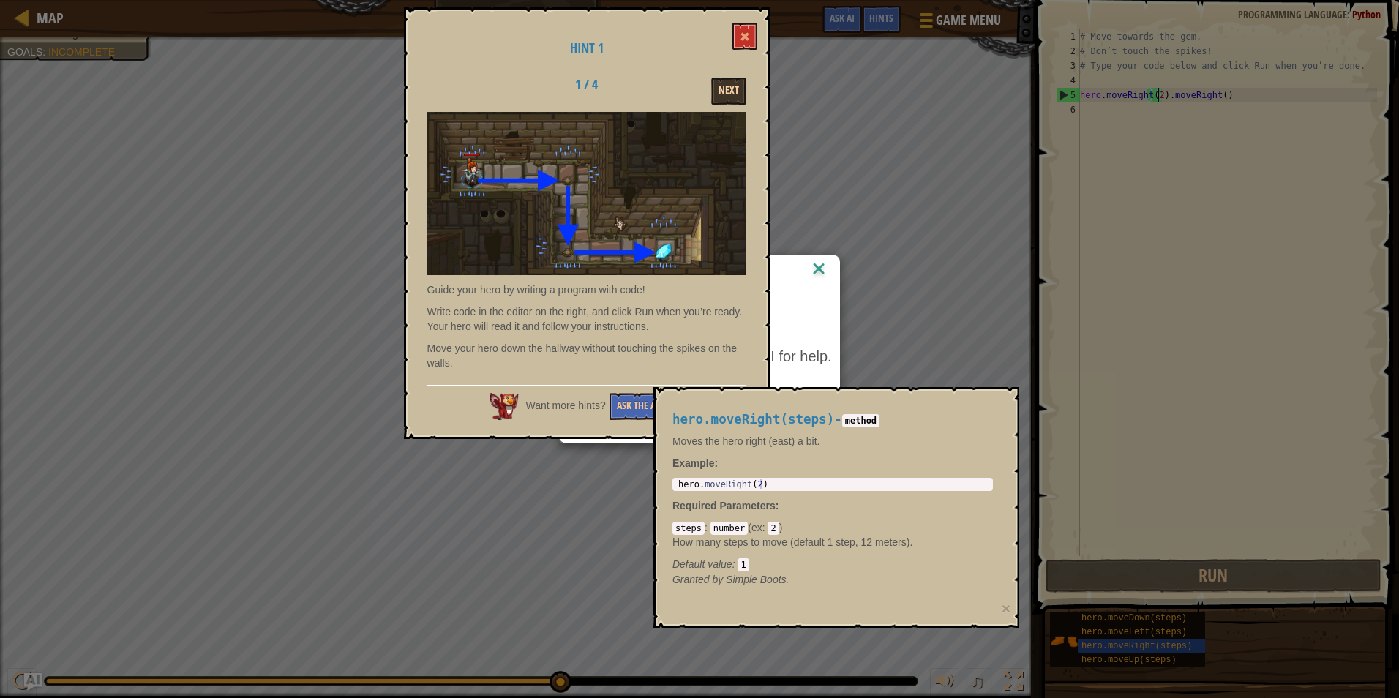
click at [726, 83] on button "Next" at bounding box center [728, 91] width 35 height 27
drag, startPoint x: 871, startPoint y: 350, endPoint x: 877, endPoint y: 342, distance: 9.5
click at [877, 342] on div "AI Hint Need a hint? You can ask the AI for help. Ask the AI 1 AI Bot queries l…" at bounding box center [699, 349] width 1399 height 698
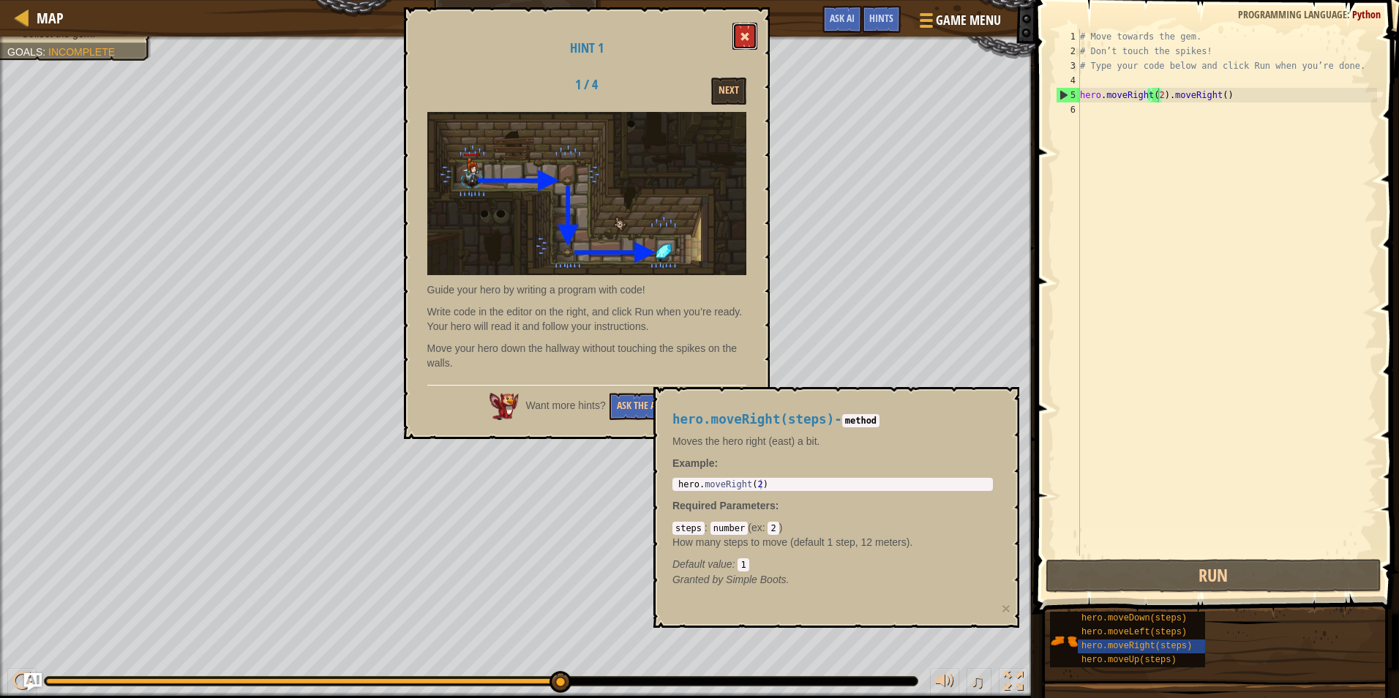
click at [754, 38] on button at bounding box center [744, 36] width 25 height 27
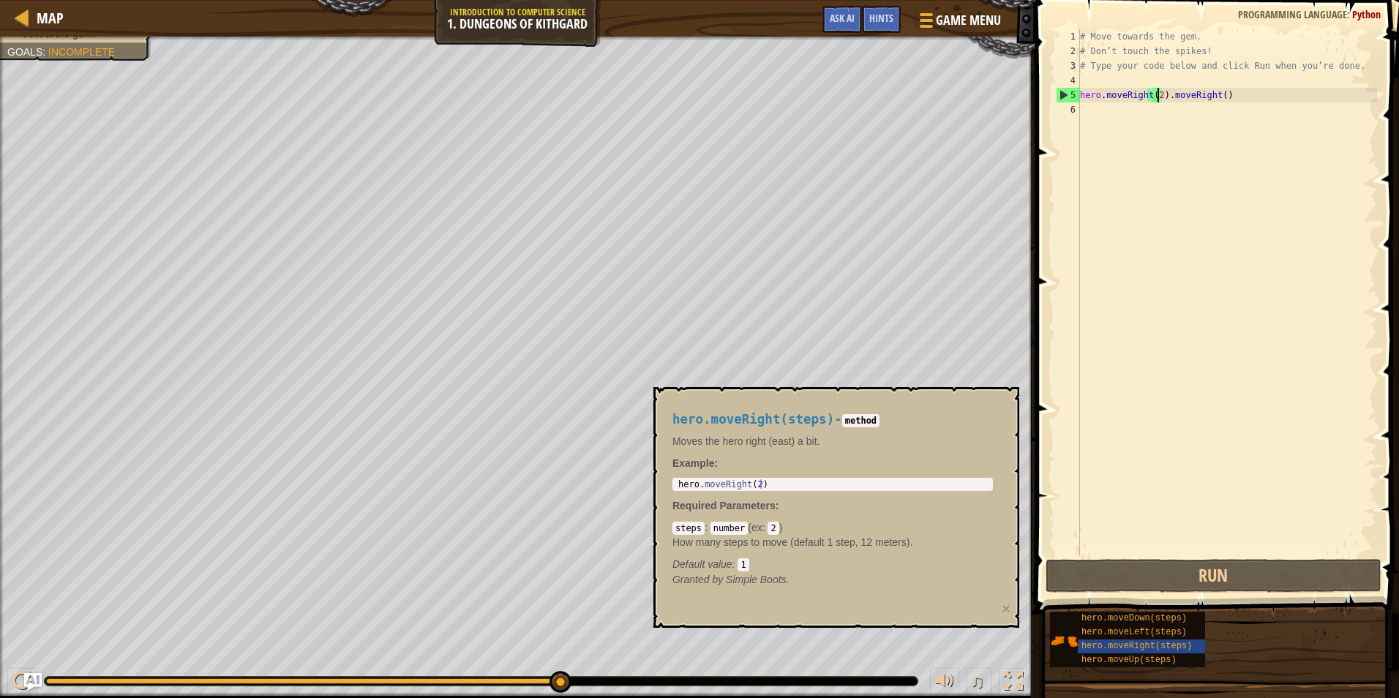
type textarea "hero.moveRight(2)"
click at [766, 485] on div "hero . moveRight ( 2 )" at bounding box center [832, 494] width 315 height 31
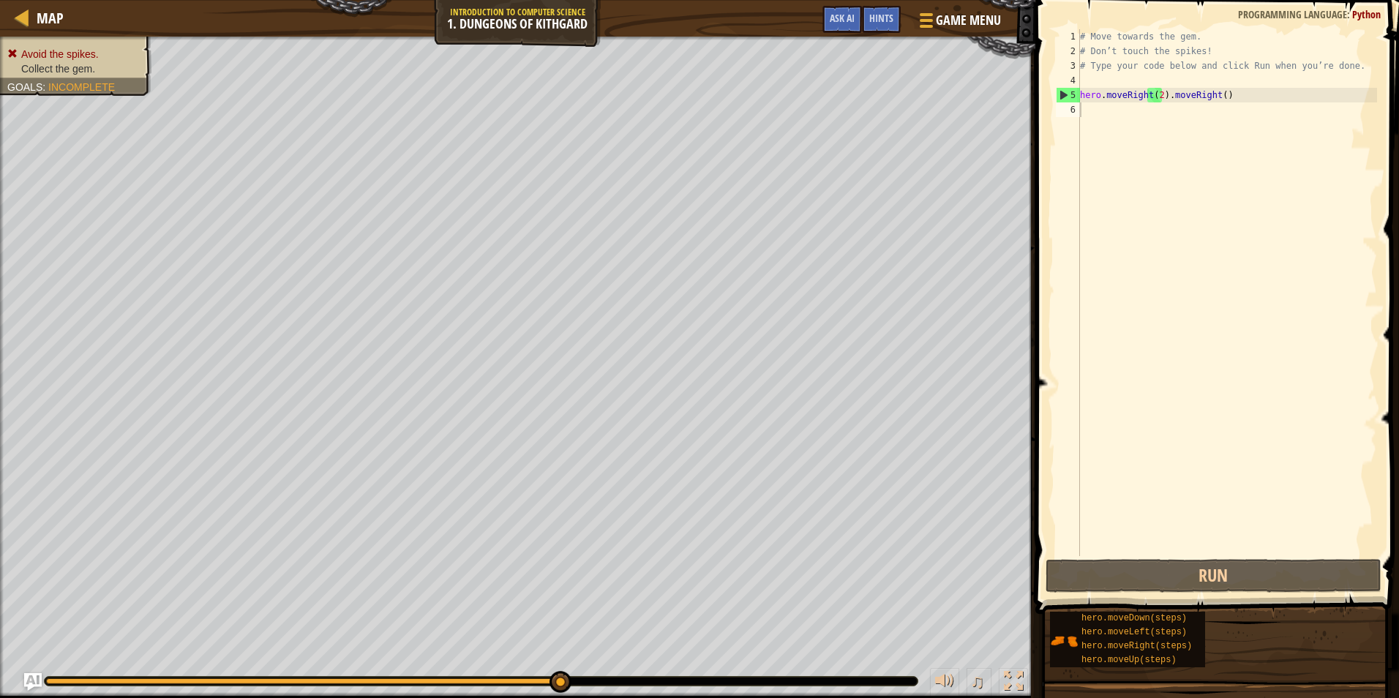
click at [46, 59] on span "Avoid the spikes." at bounding box center [60, 54] width 78 height 12
